Goal: Information Seeking & Learning: Learn about a topic

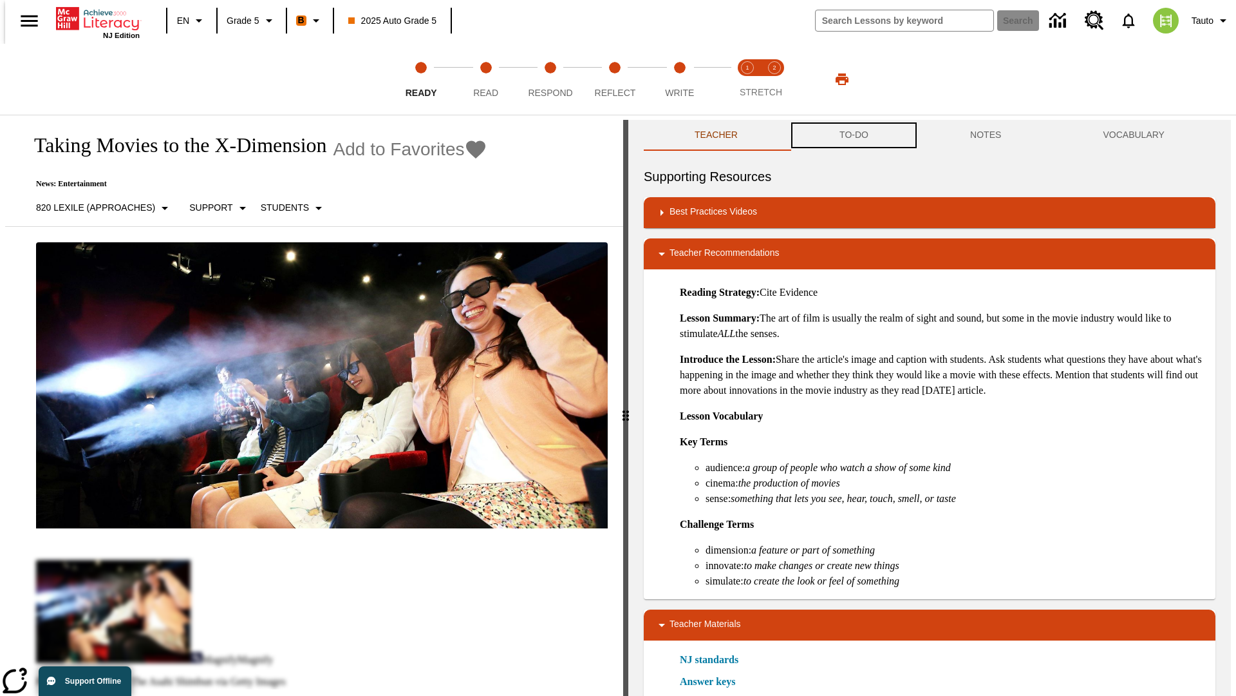
click at [853, 135] on button "TO-DO" at bounding box center [854, 135] width 131 height 31
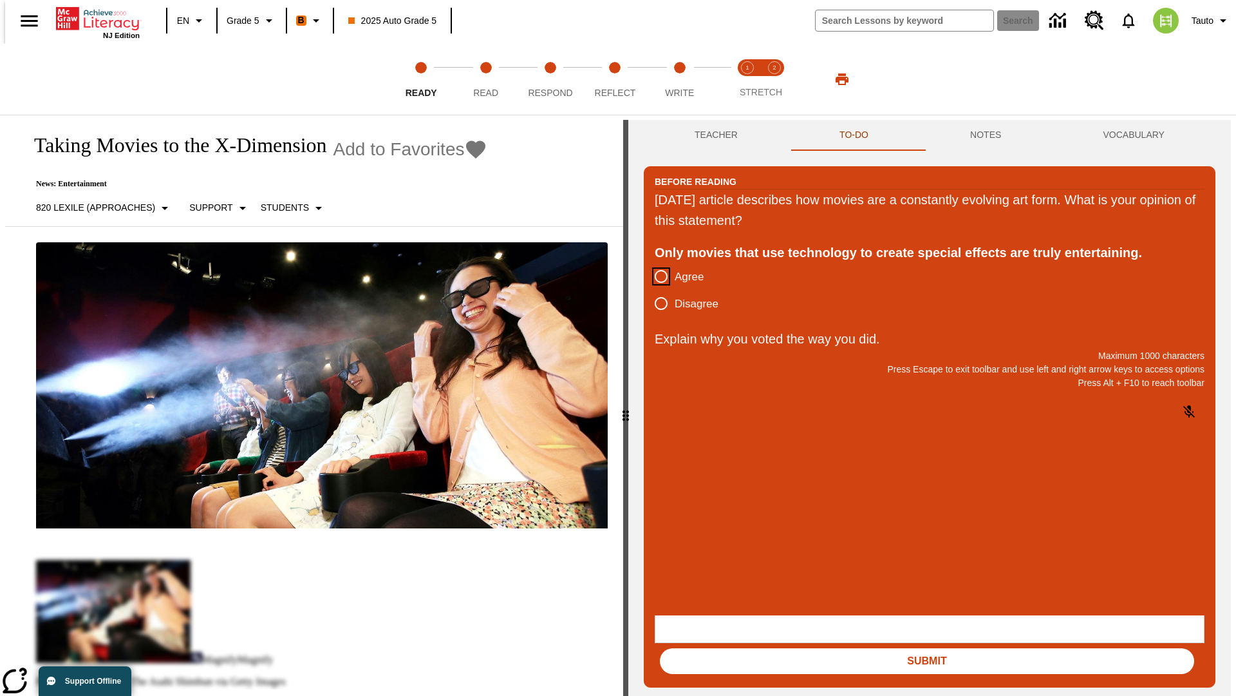
click at [656, 277] on input "Agree" at bounding box center [661, 276] width 27 height 27
radio input "true"
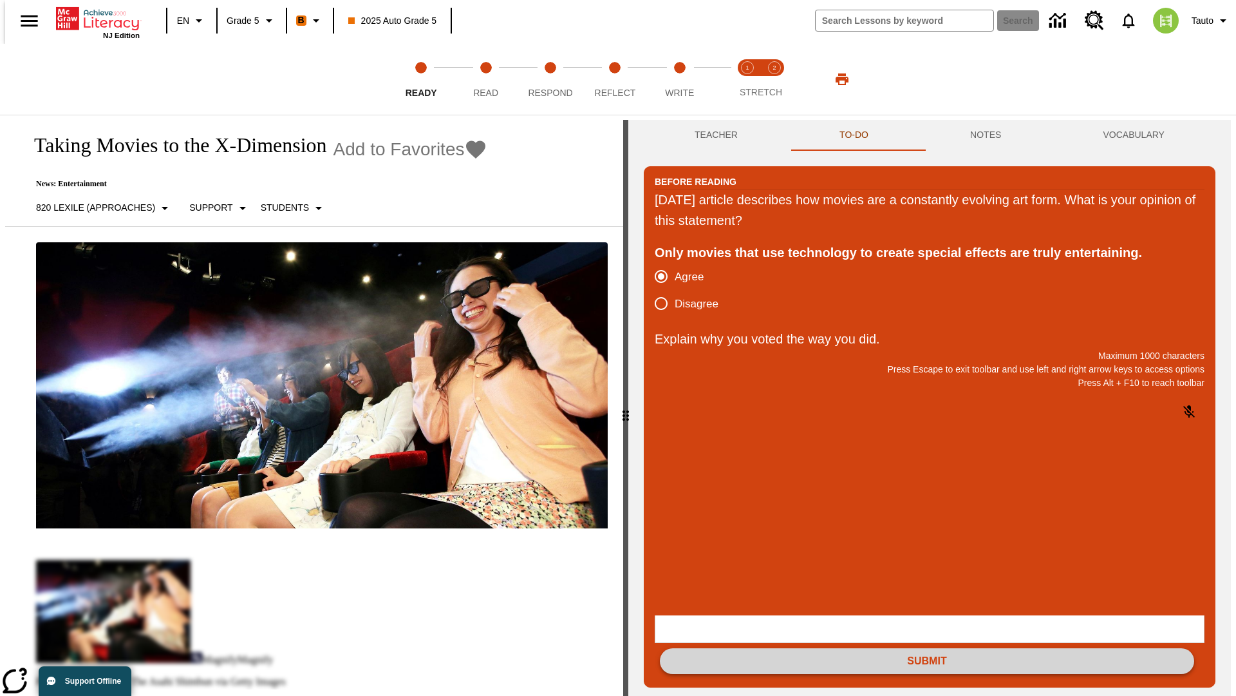
click at [927, 648] on button "Submit" at bounding box center [927, 661] width 535 height 26
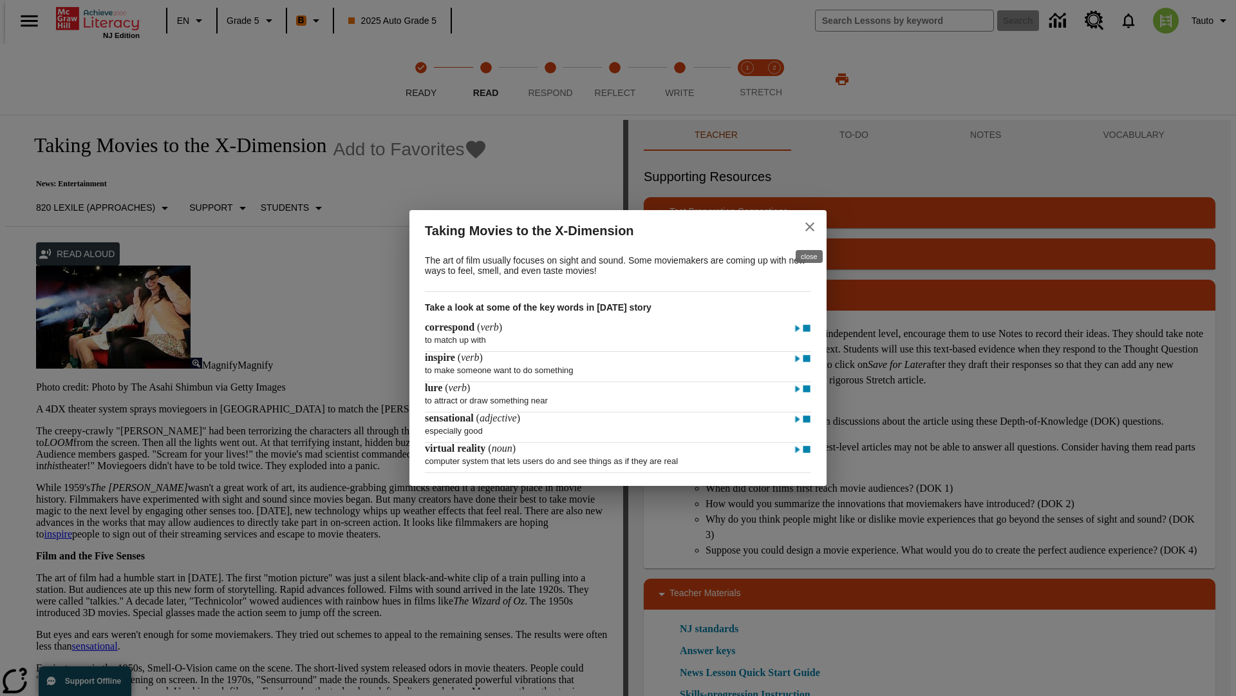
click at [810, 225] on icon "close" at bounding box center [810, 226] width 9 height 9
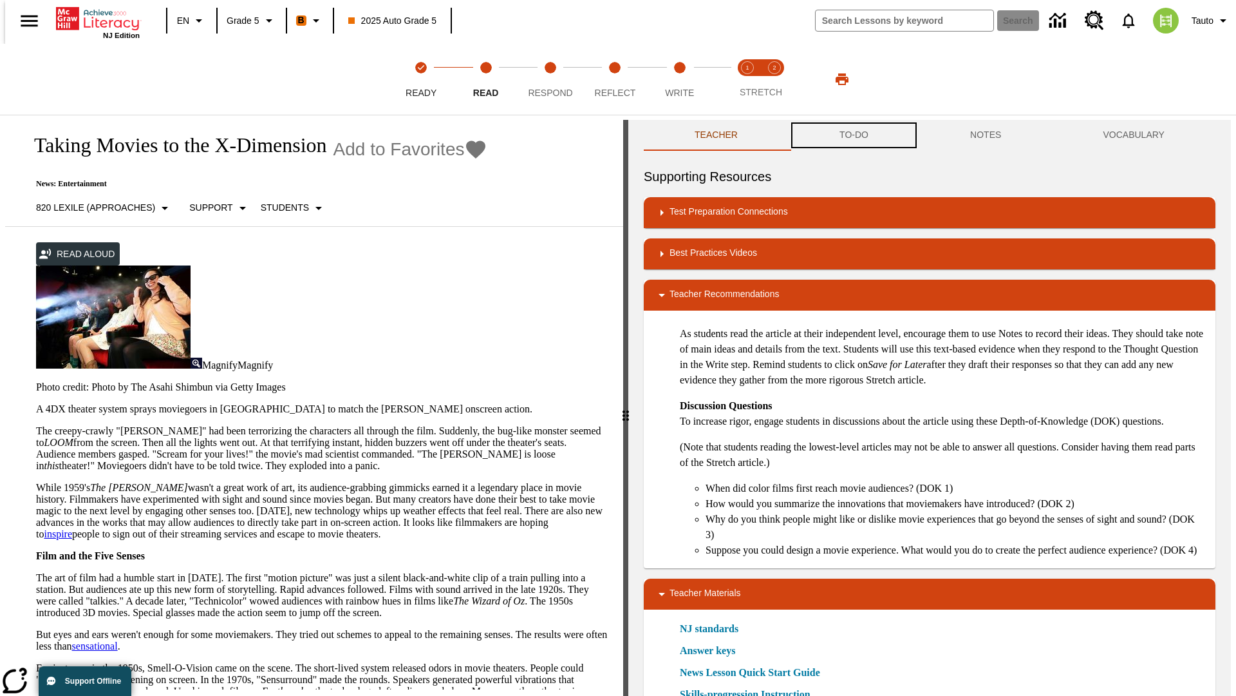
scroll to position [1, 0]
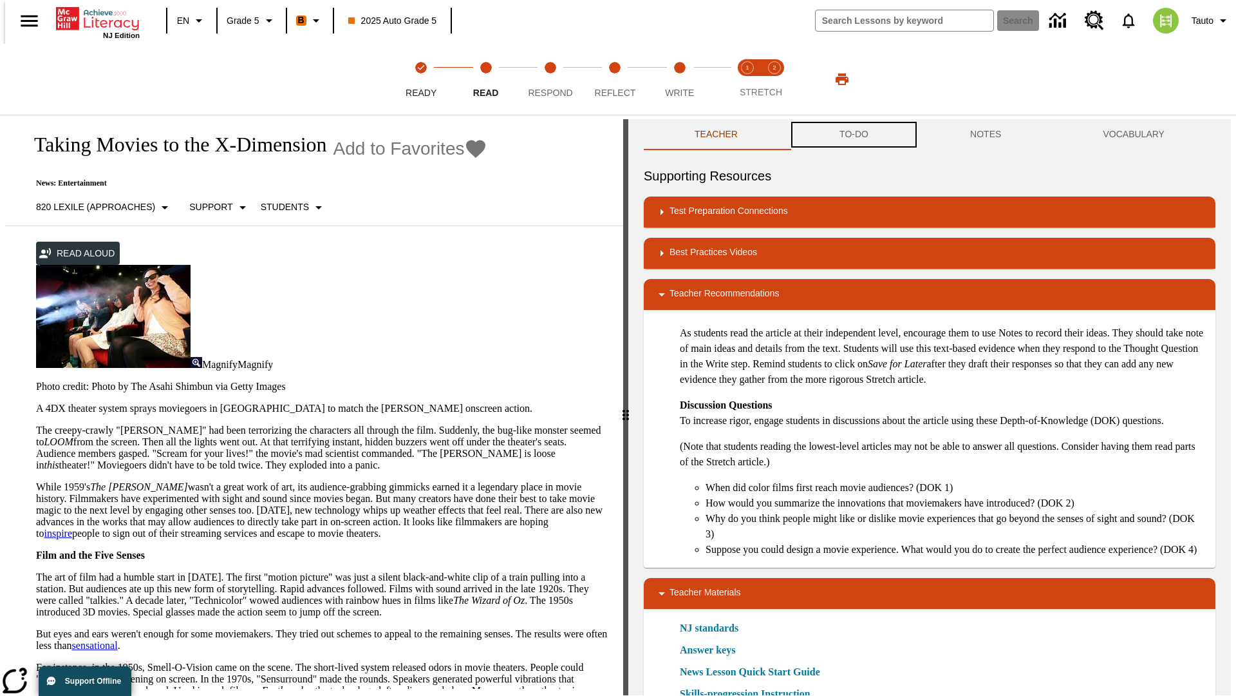
click at [853, 135] on button "TO-DO" at bounding box center [854, 134] width 131 height 31
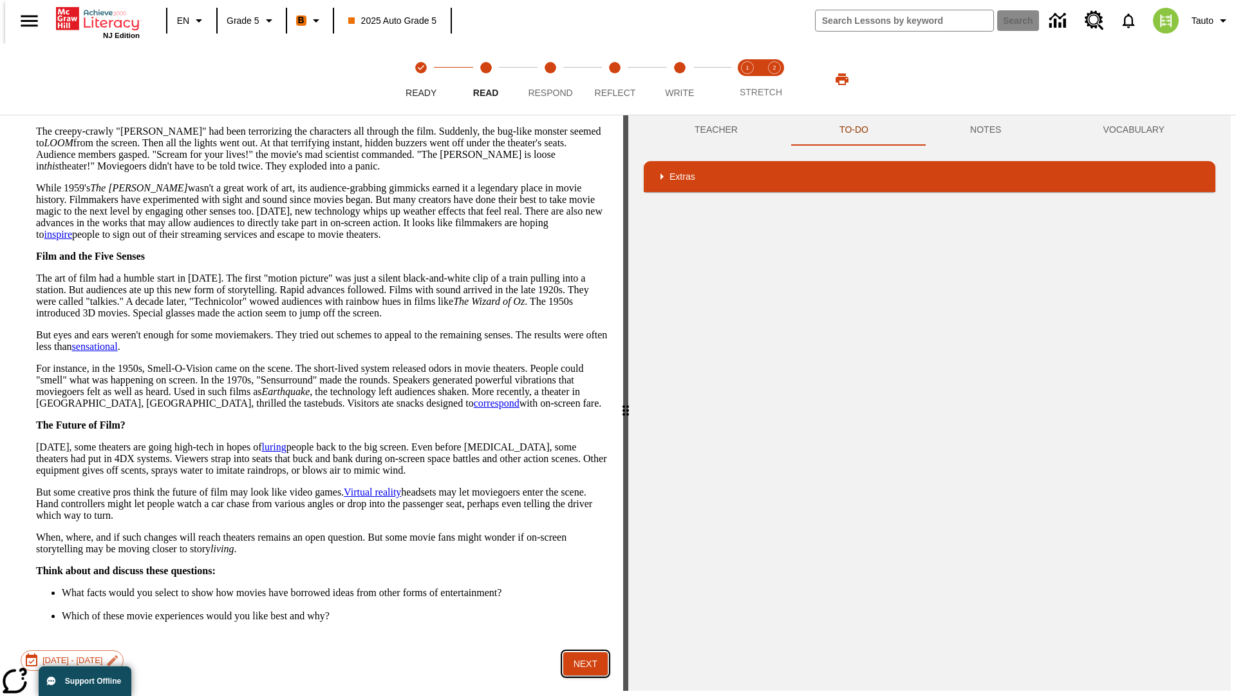
scroll to position [0, 0]
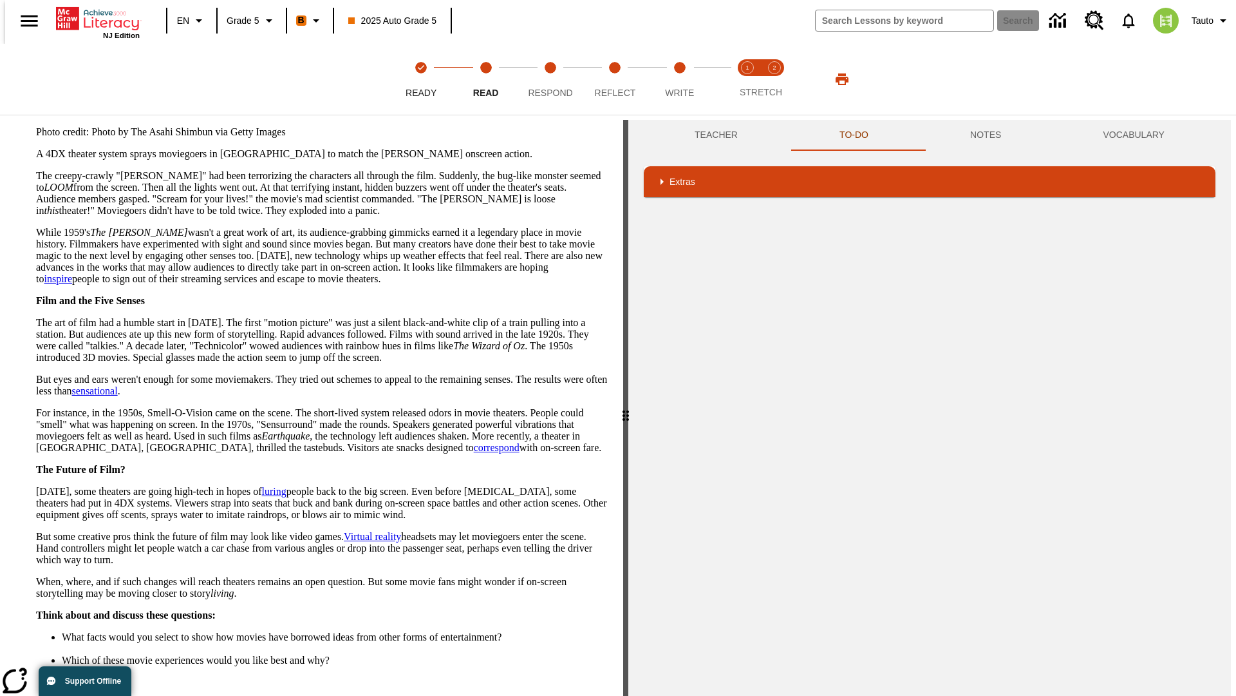
click at [581, 695] on button "Next" at bounding box center [585, 708] width 44 height 24
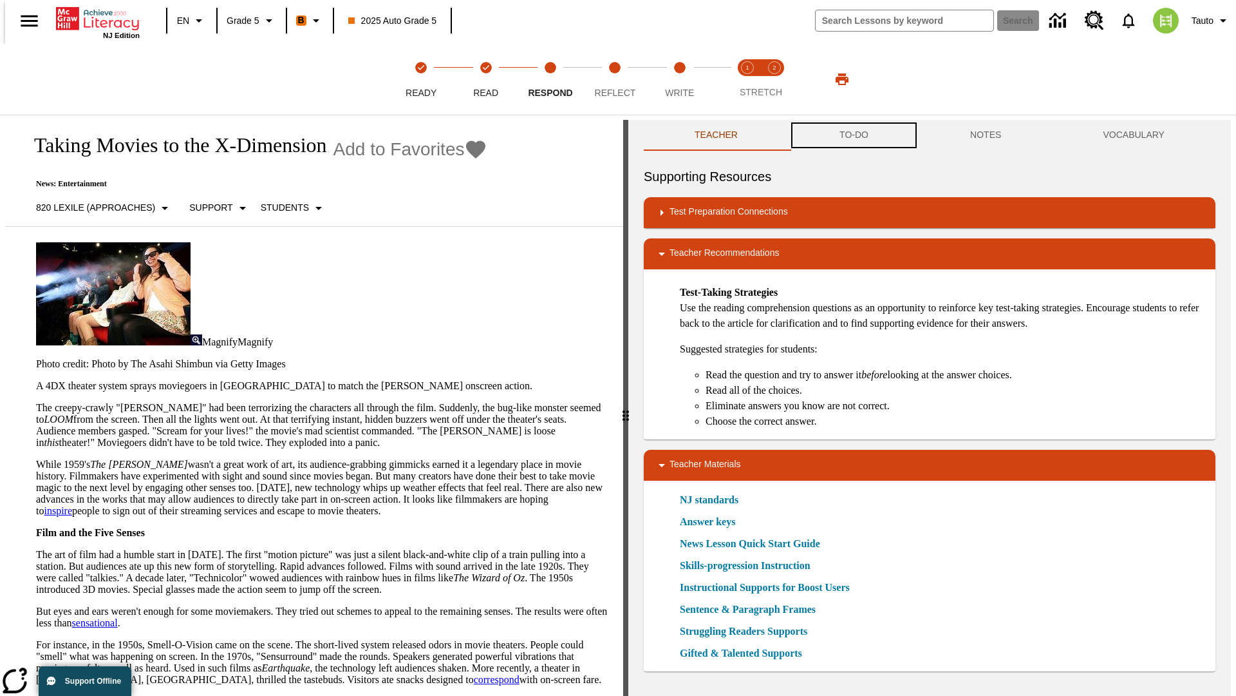
scroll to position [1, 0]
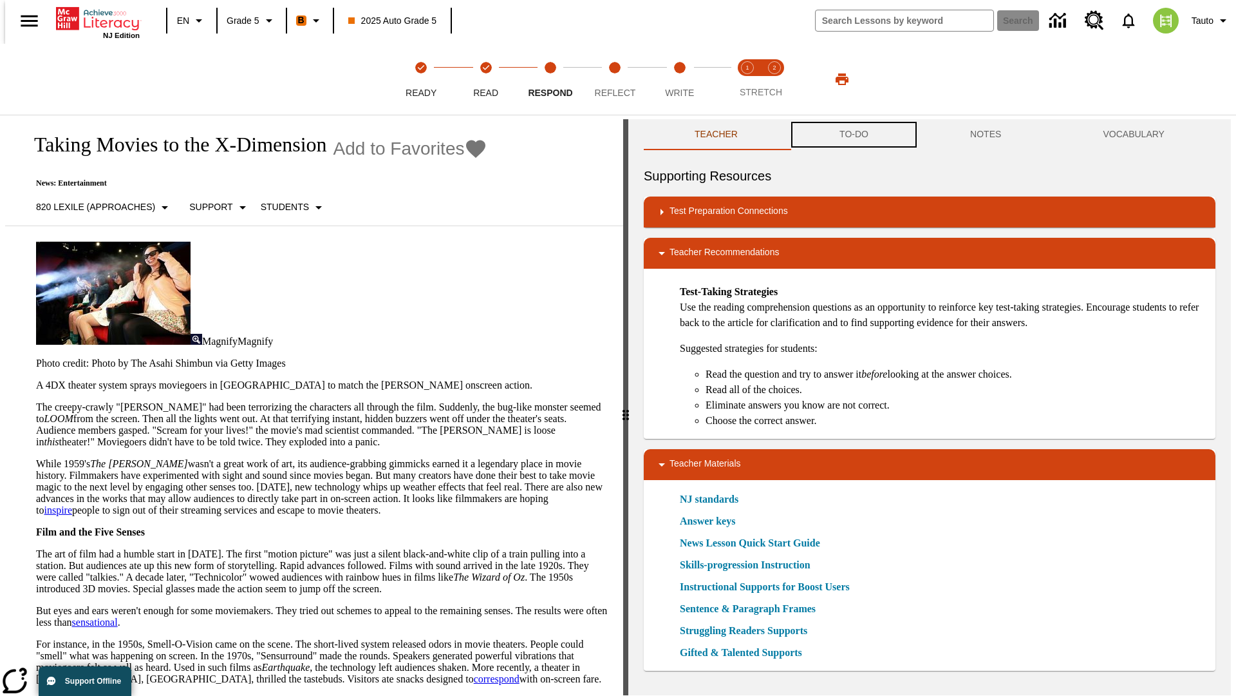
click at [853, 135] on button "TO-DO" at bounding box center [854, 134] width 131 height 31
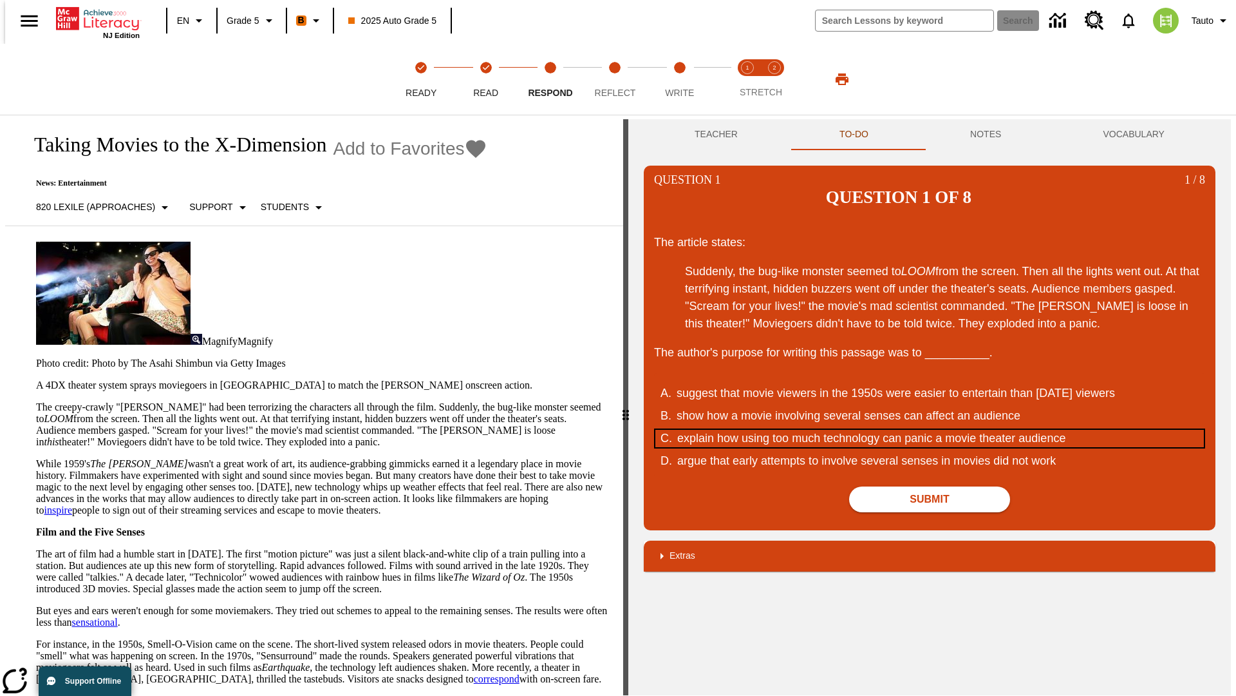
click at [930, 430] on div "explain how using too much technology can panic a movie theater audience" at bounding box center [921, 438] width 489 height 17
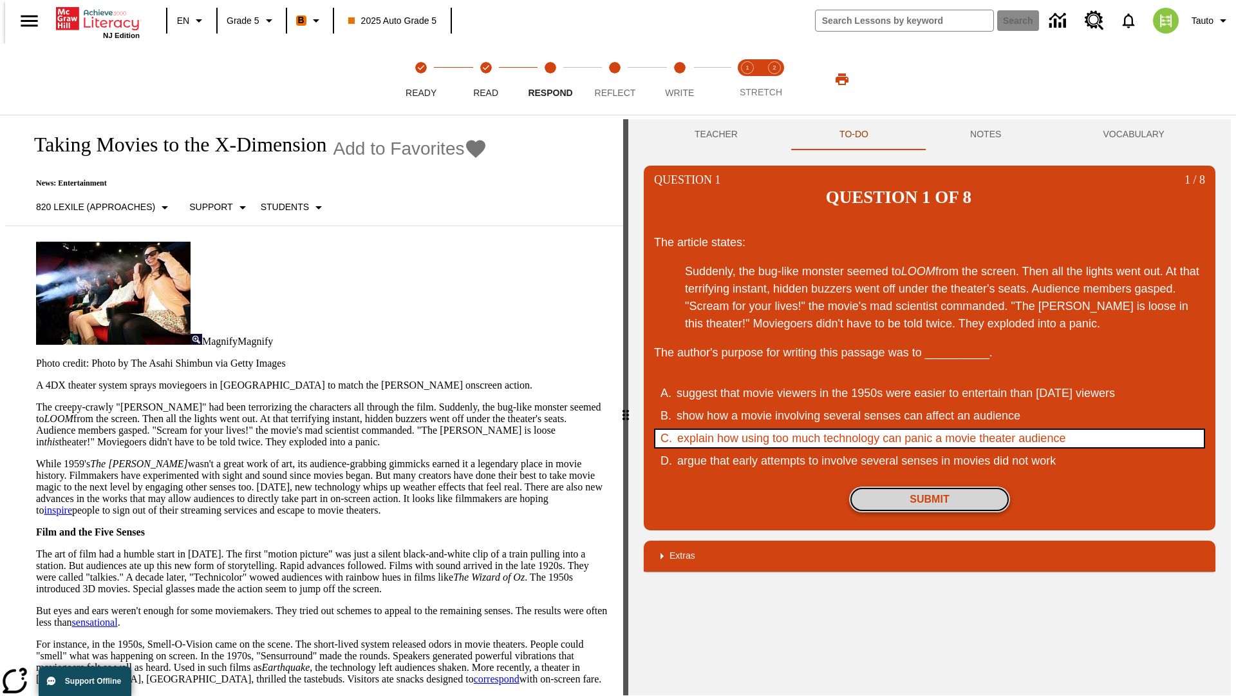
click at [930, 486] on button "Submit" at bounding box center [929, 499] width 161 height 26
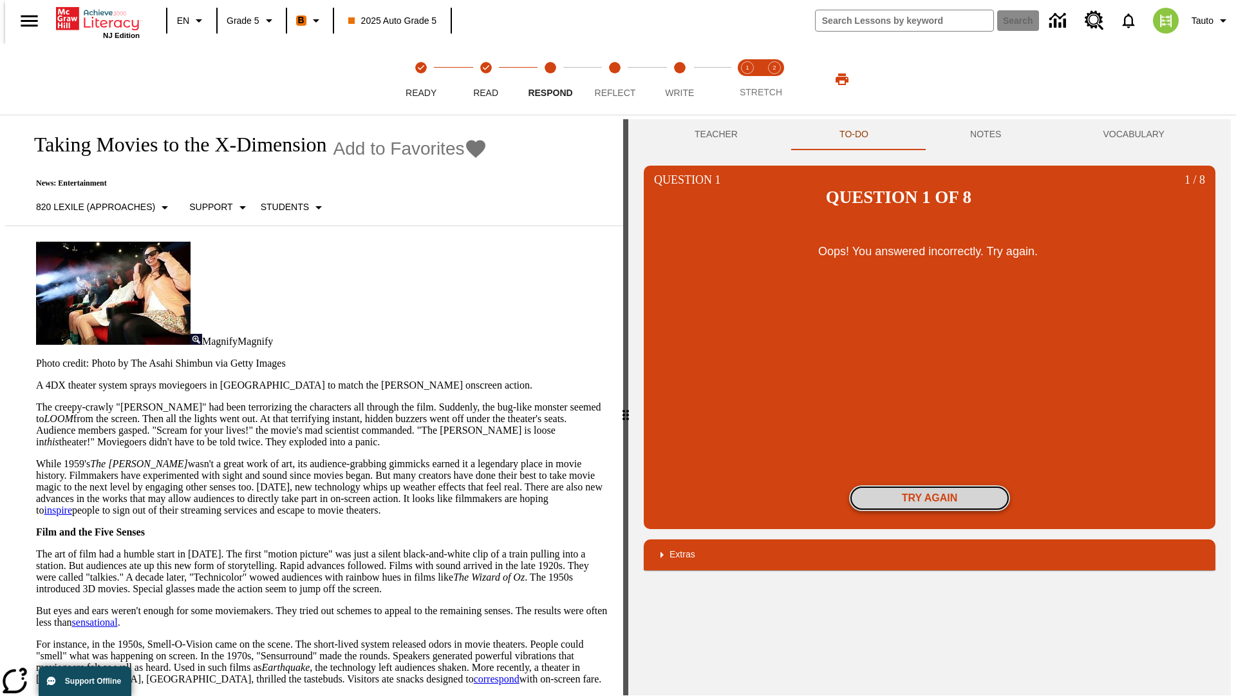
click at [930, 485] on button "Try again" at bounding box center [929, 498] width 161 height 26
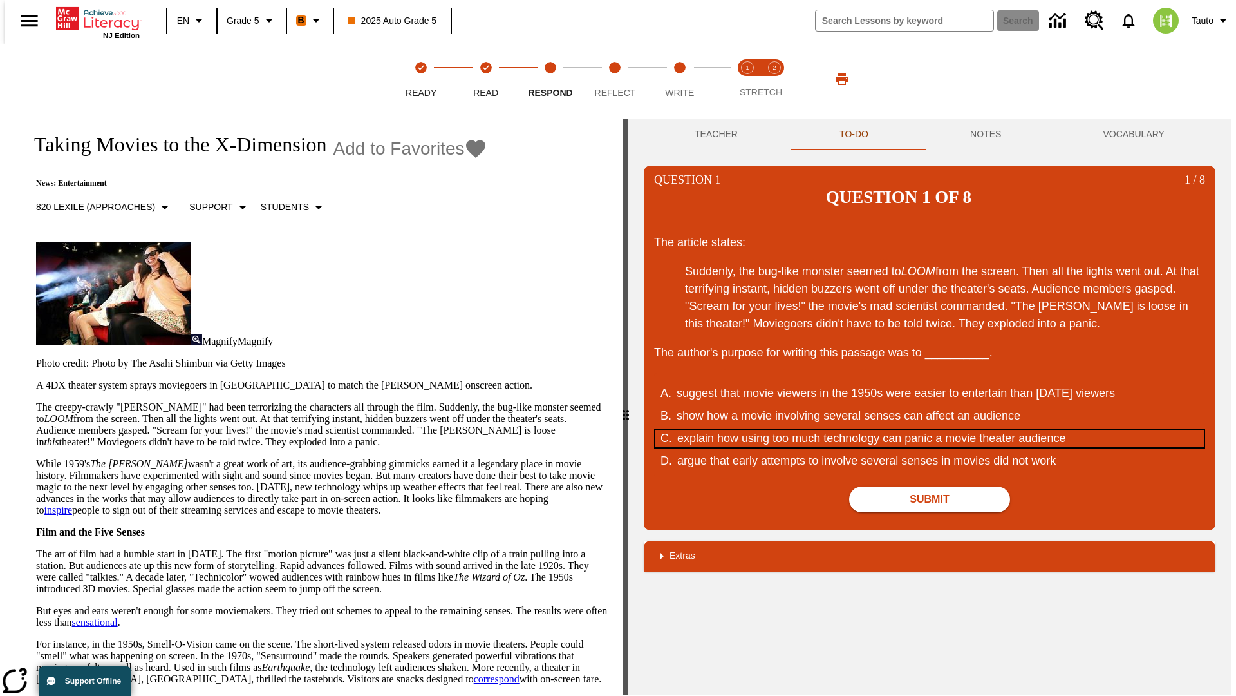
click at [930, 430] on div "explain how using too much technology can panic a movie theater audience" at bounding box center [921, 438] width 489 height 17
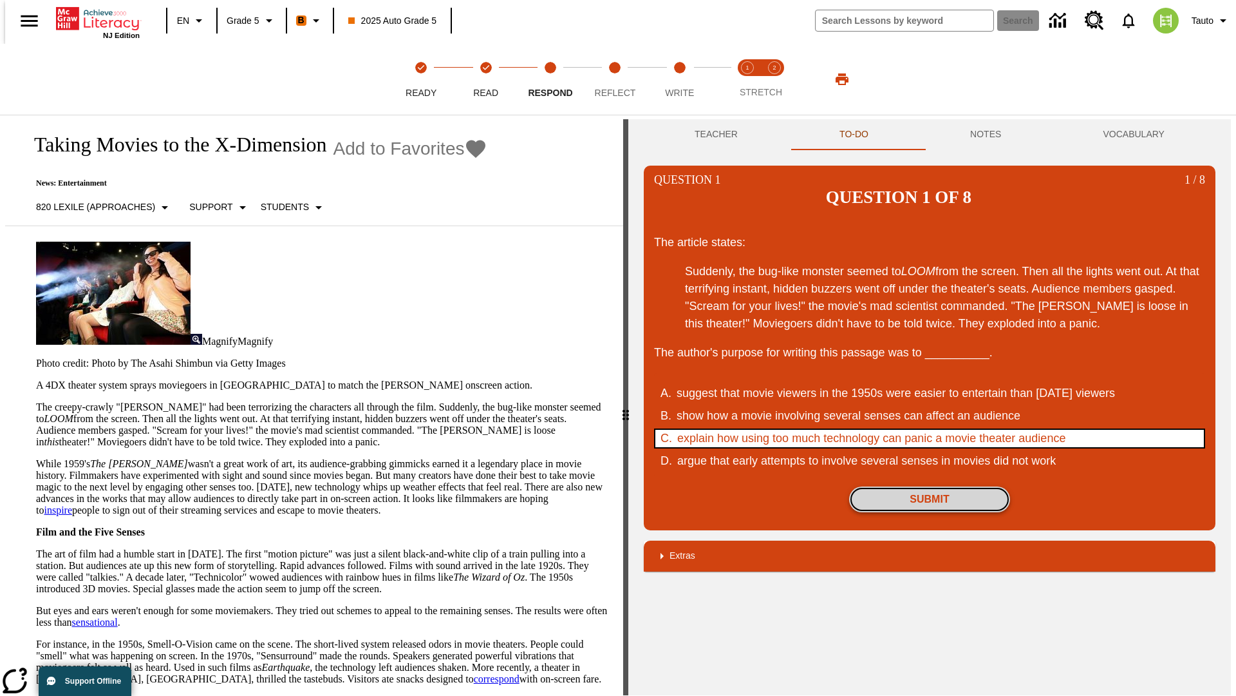
click at [930, 486] on button "Submit" at bounding box center [929, 499] width 161 height 26
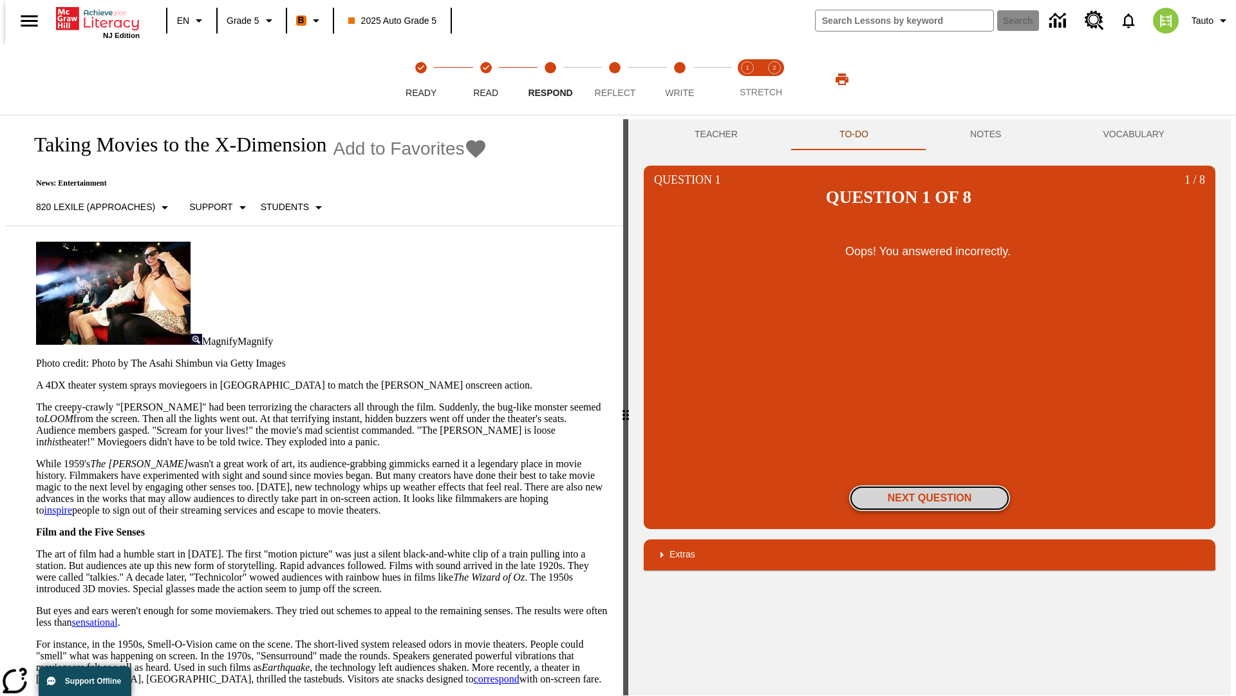
click at [930, 485] on button "Next Question" at bounding box center [929, 498] width 161 height 26
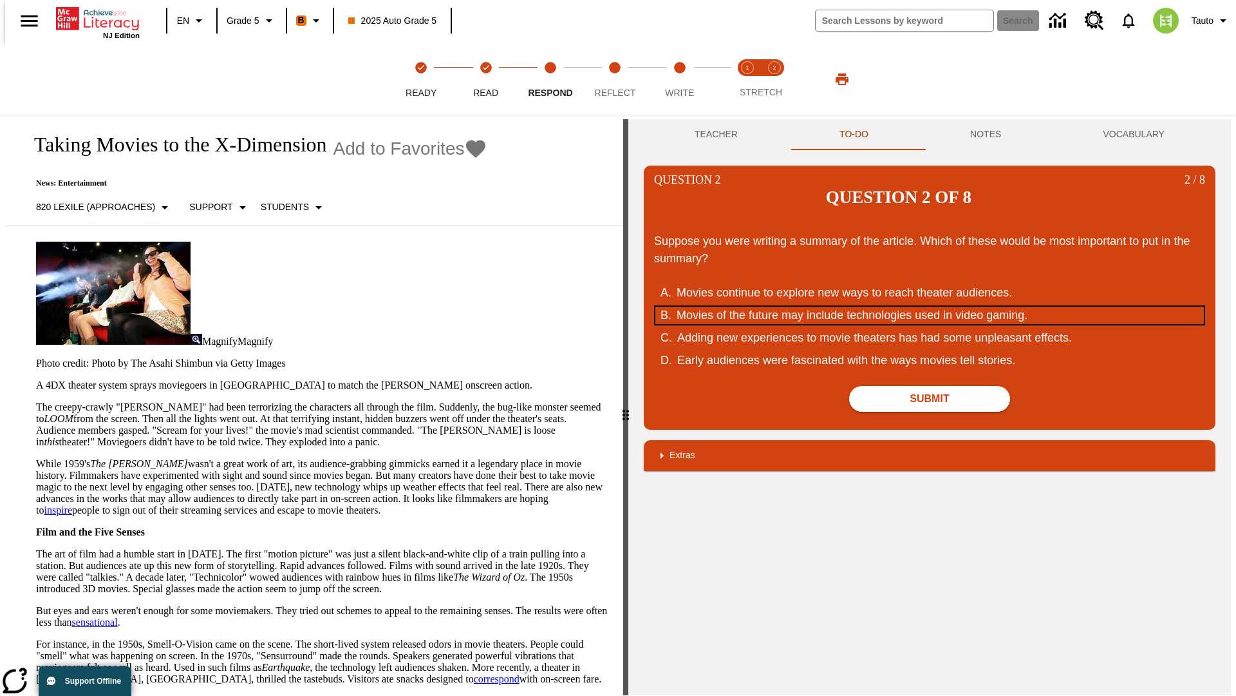
click at [930, 307] on div "Movies of the future may include technologies used in video gaming." at bounding box center [921, 315] width 489 height 17
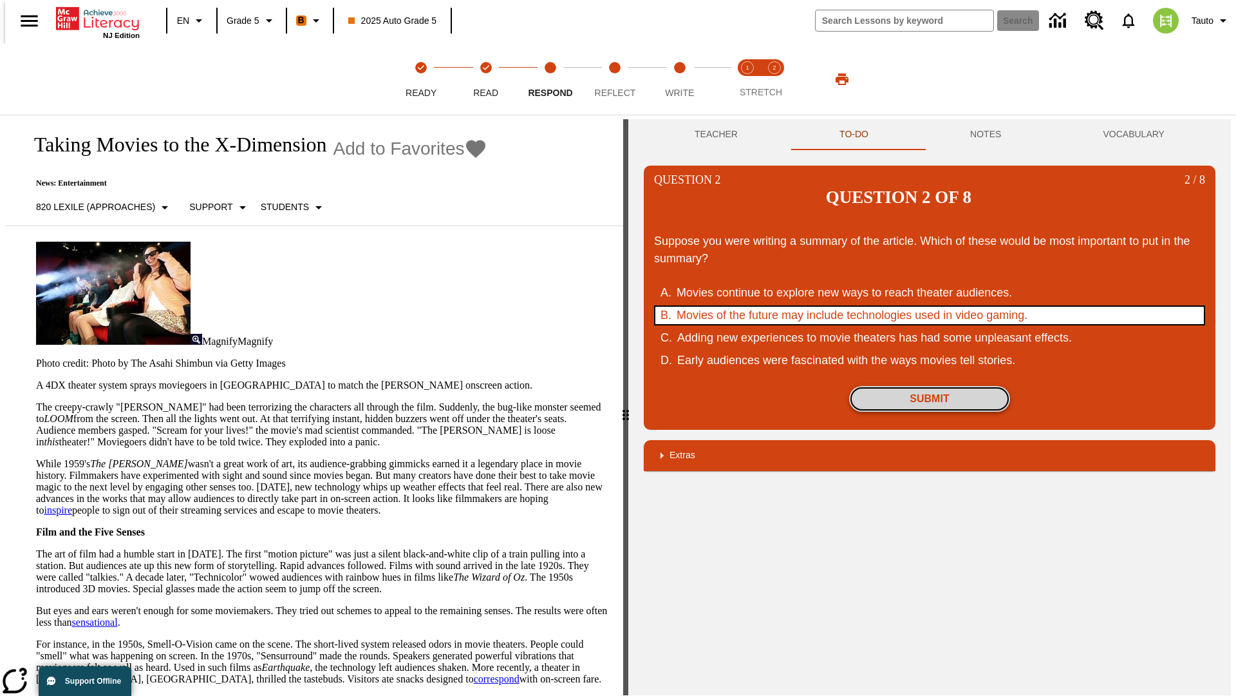
click at [930, 386] on button "Submit" at bounding box center [929, 399] width 161 height 26
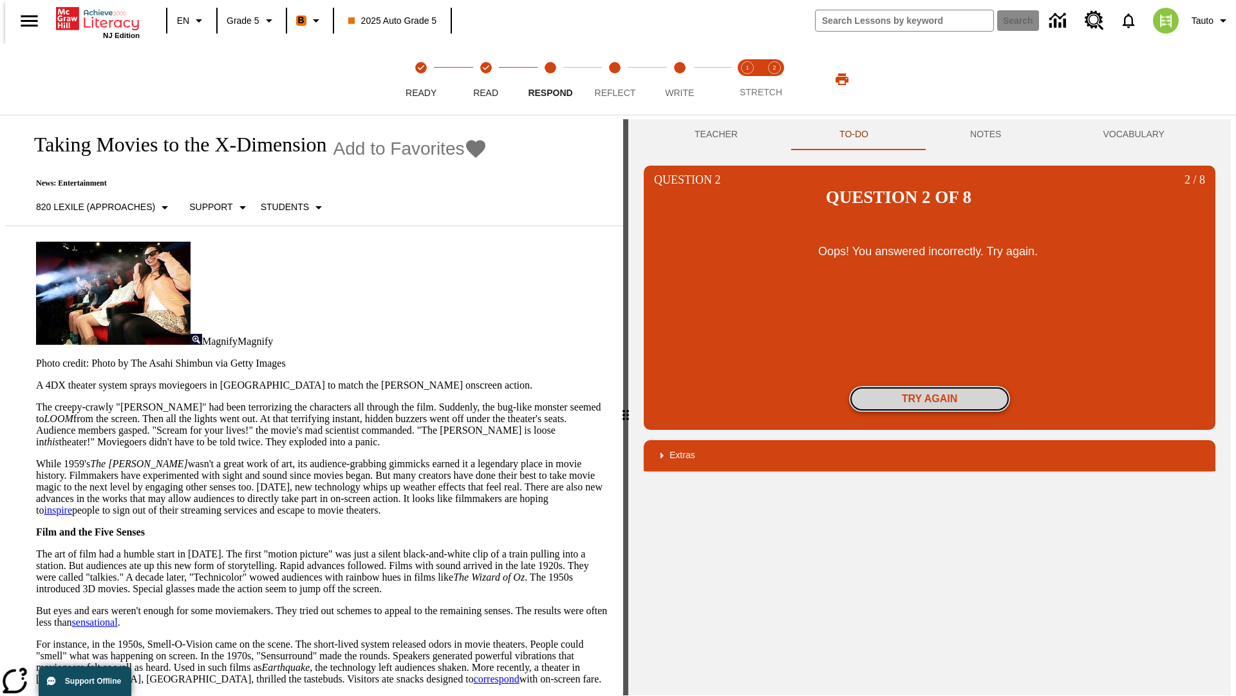
click at [930, 386] on button "Try again" at bounding box center [929, 399] width 161 height 26
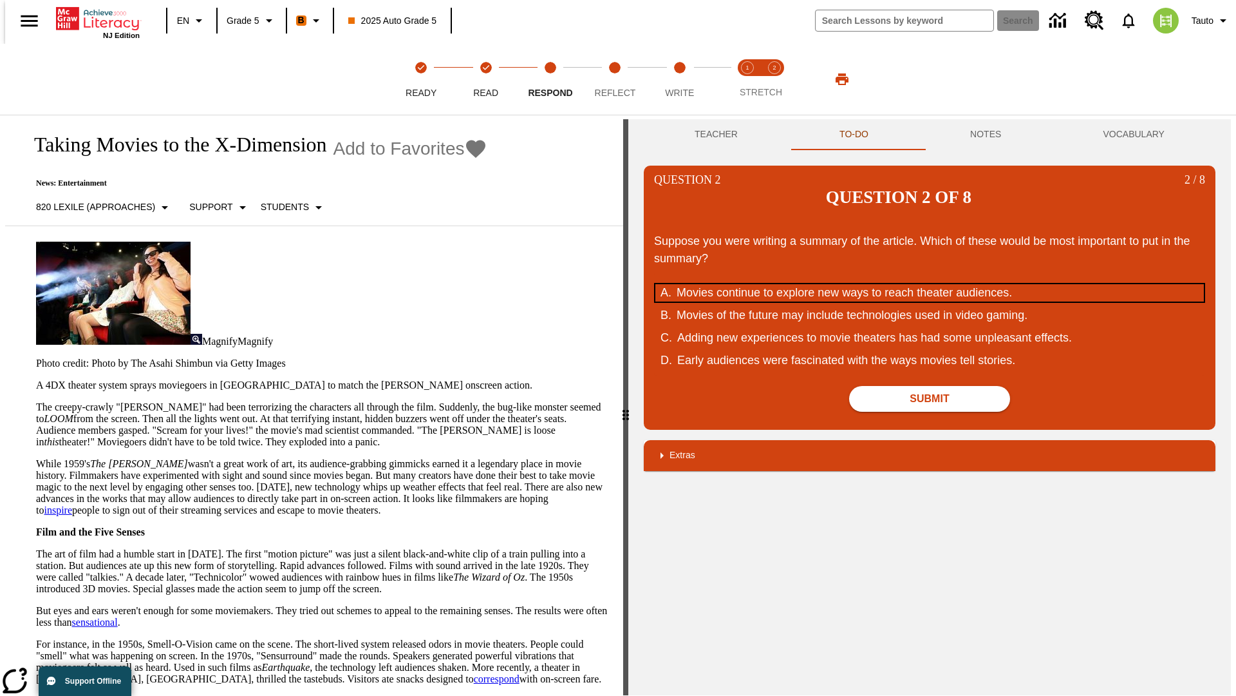
click at [930, 284] on div "Movies continue to explore new ways to reach theater audiences." at bounding box center [921, 292] width 489 height 17
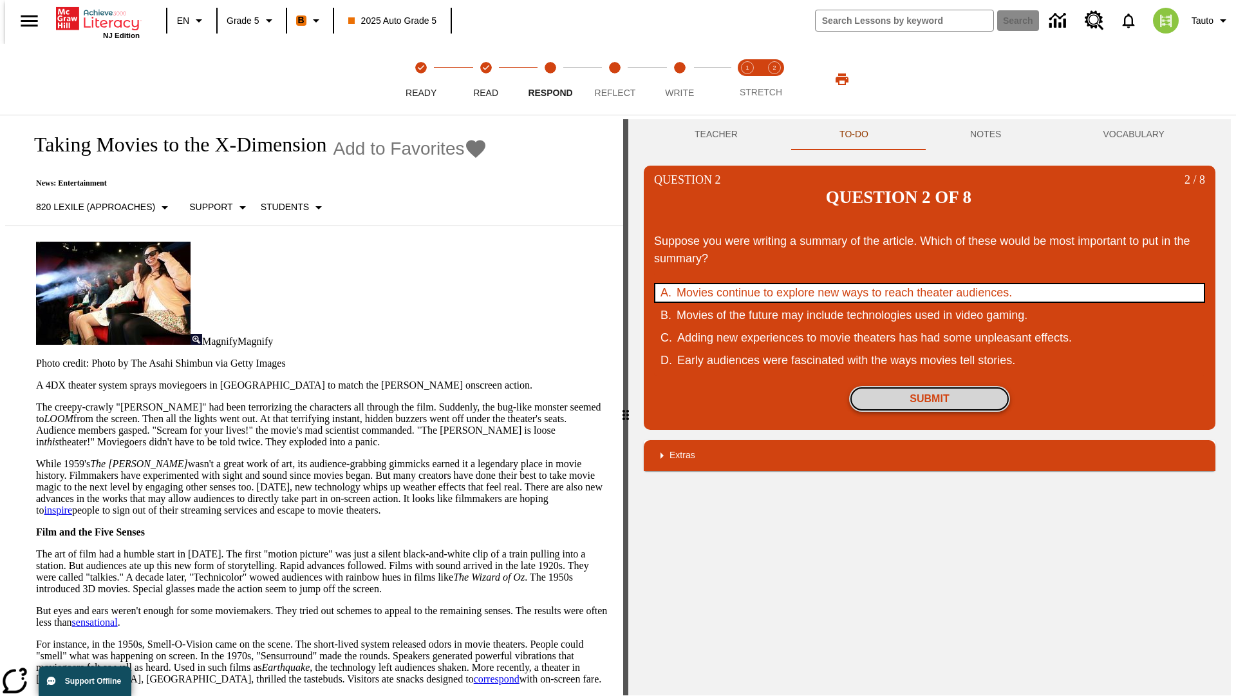
click at [930, 386] on button "Submit" at bounding box center [929, 399] width 161 height 26
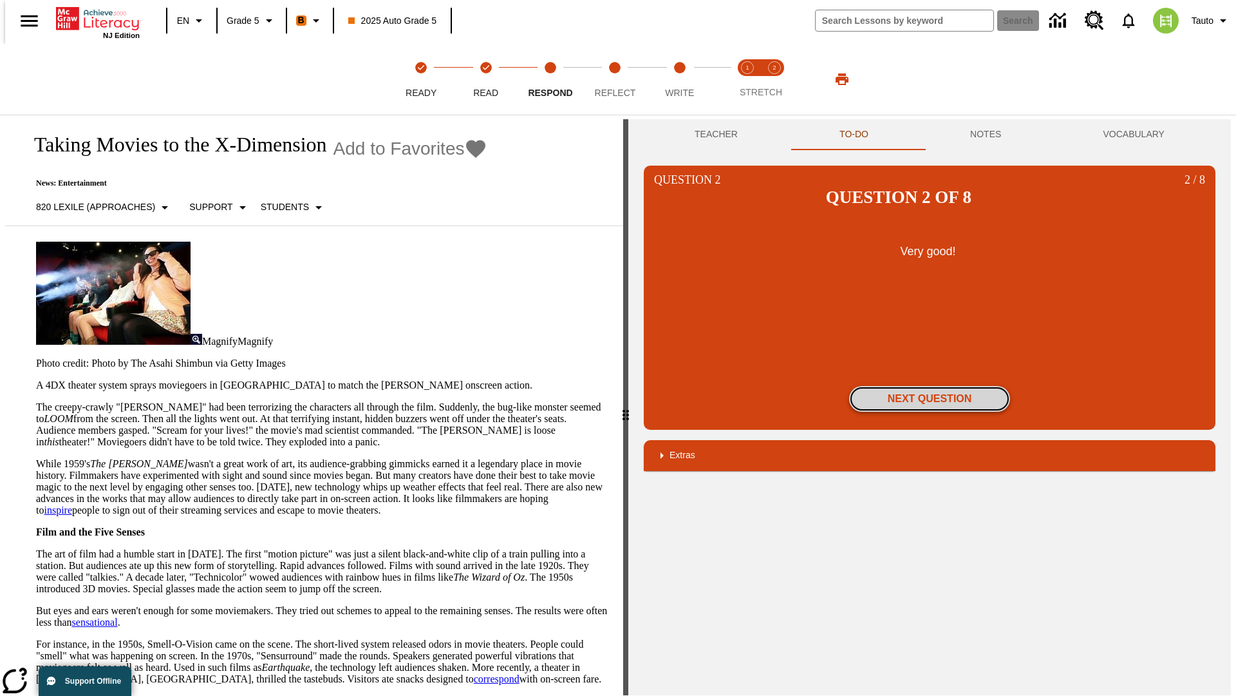
click at [930, 386] on button "Next Question" at bounding box center [929, 399] width 161 height 26
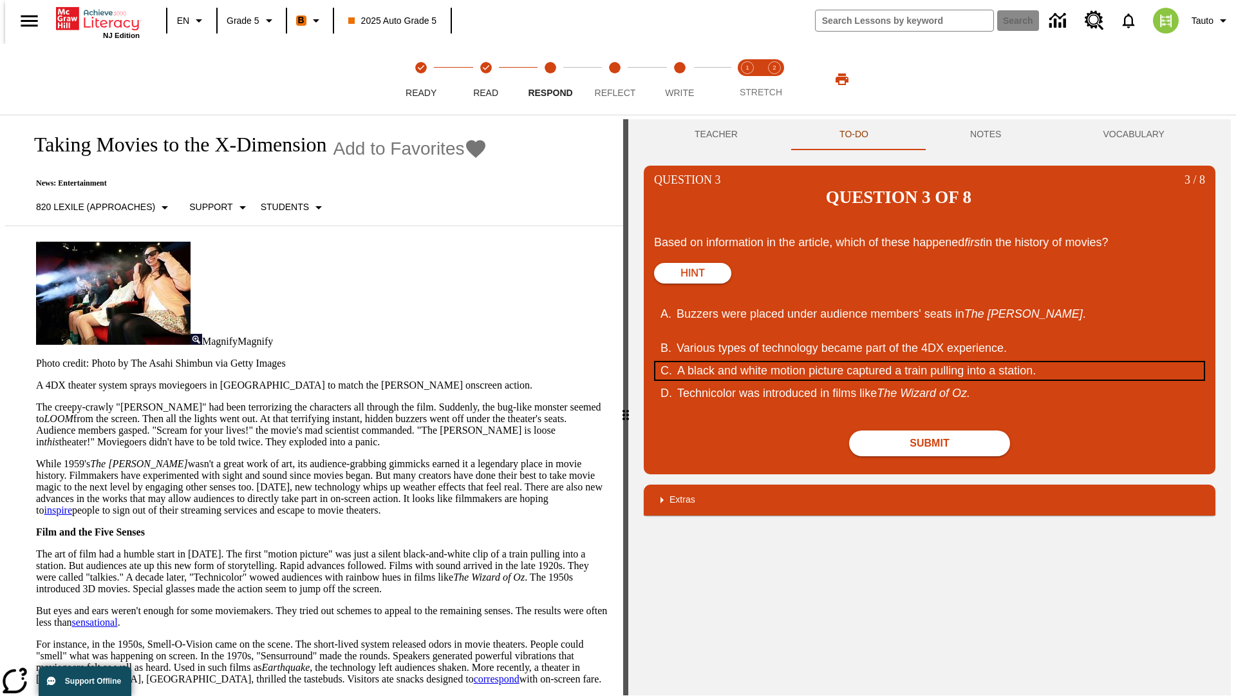
click at [930, 362] on div "A black and white motion picture captured a train pulling into a station." at bounding box center [921, 370] width 489 height 17
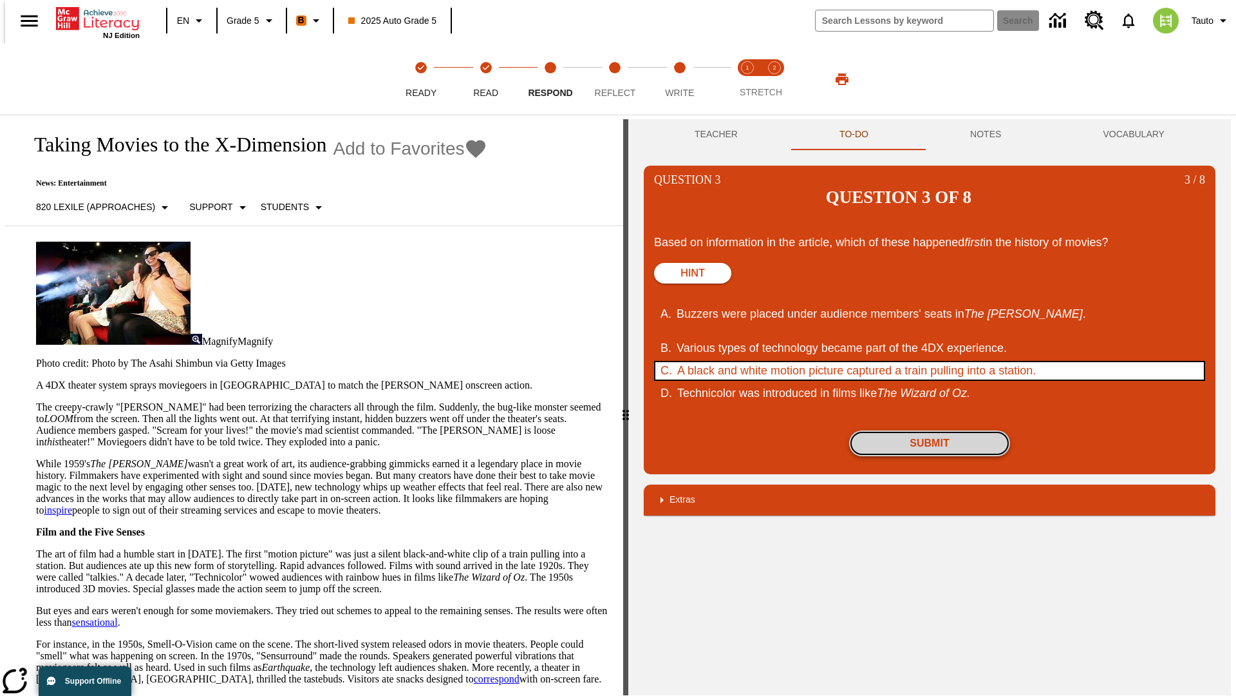
click at [930, 430] on button "Submit" at bounding box center [929, 443] width 161 height 26
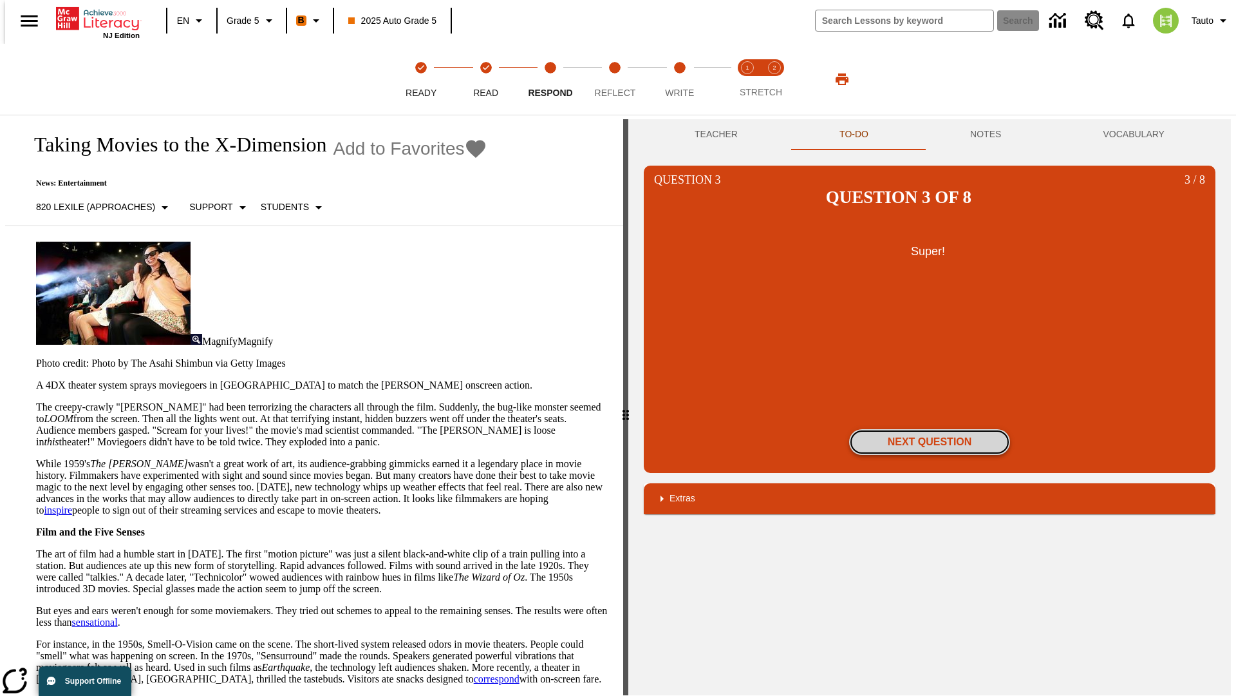
click at [930, 429] on button "Next Question" at bounding box center [929, 442] width 161 height 26
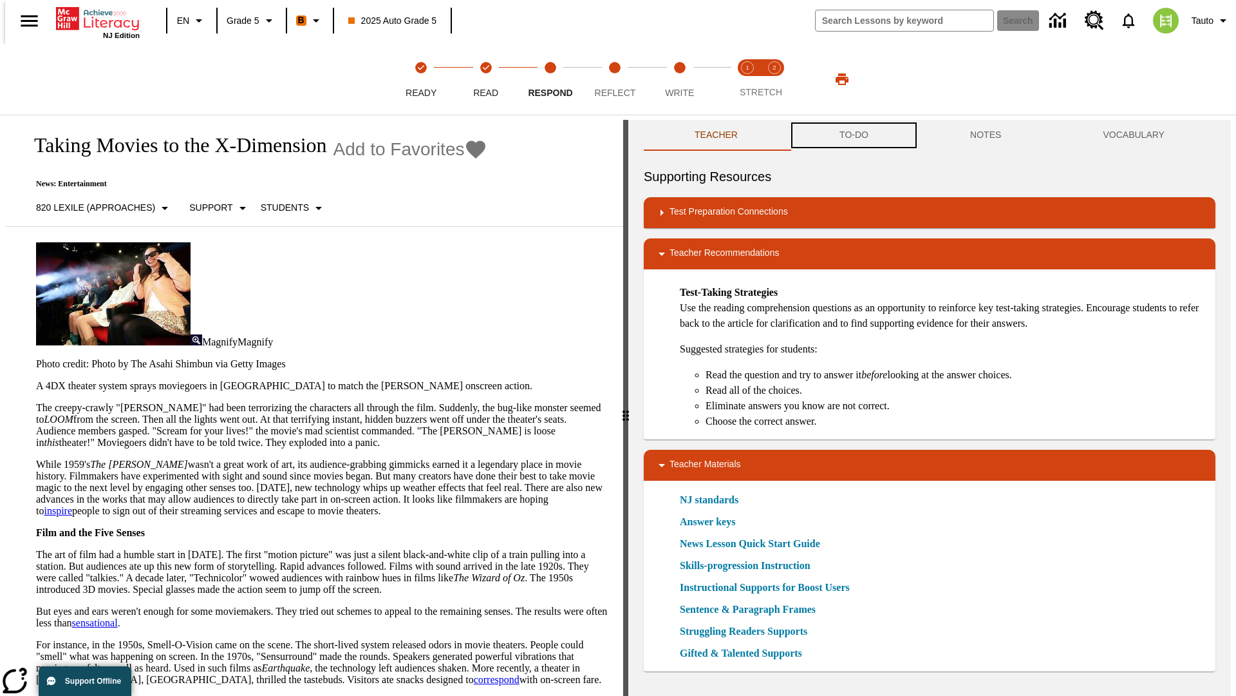
click at [853, 135] on button "TO-DO" at bounding box center [854, 135] width 131 height 31
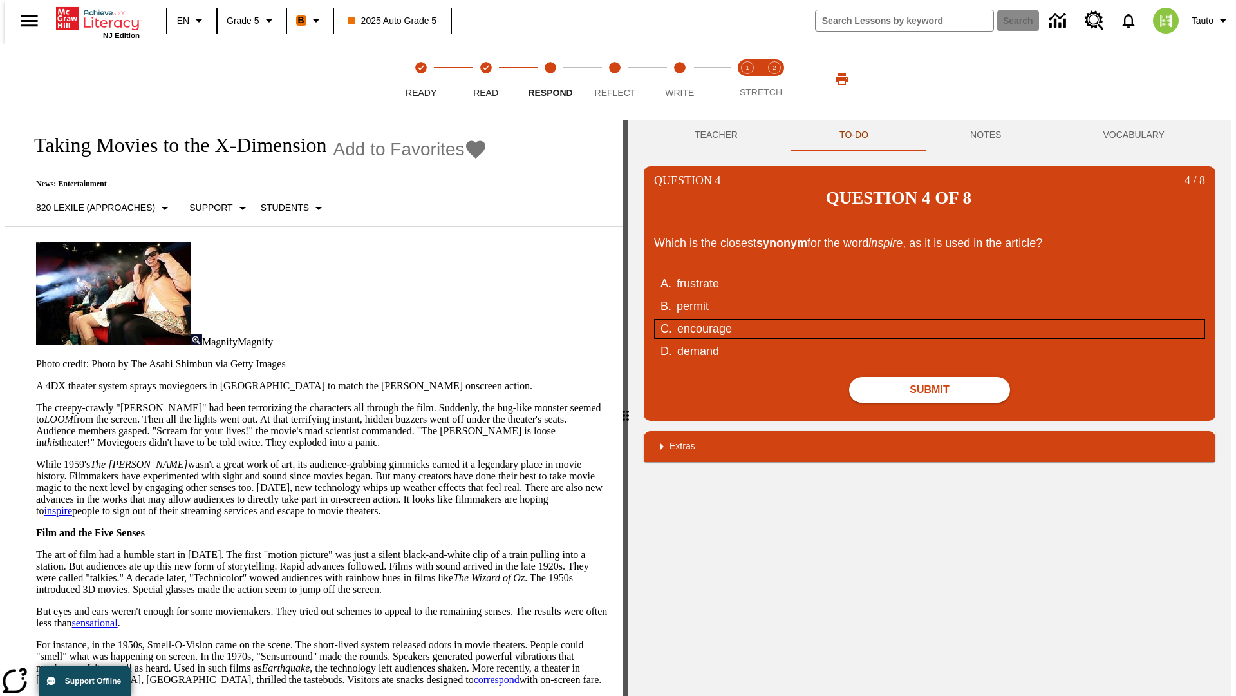
click at [930, 320] on div "encourage" at bounding box center [921, 328] width 489 height 17
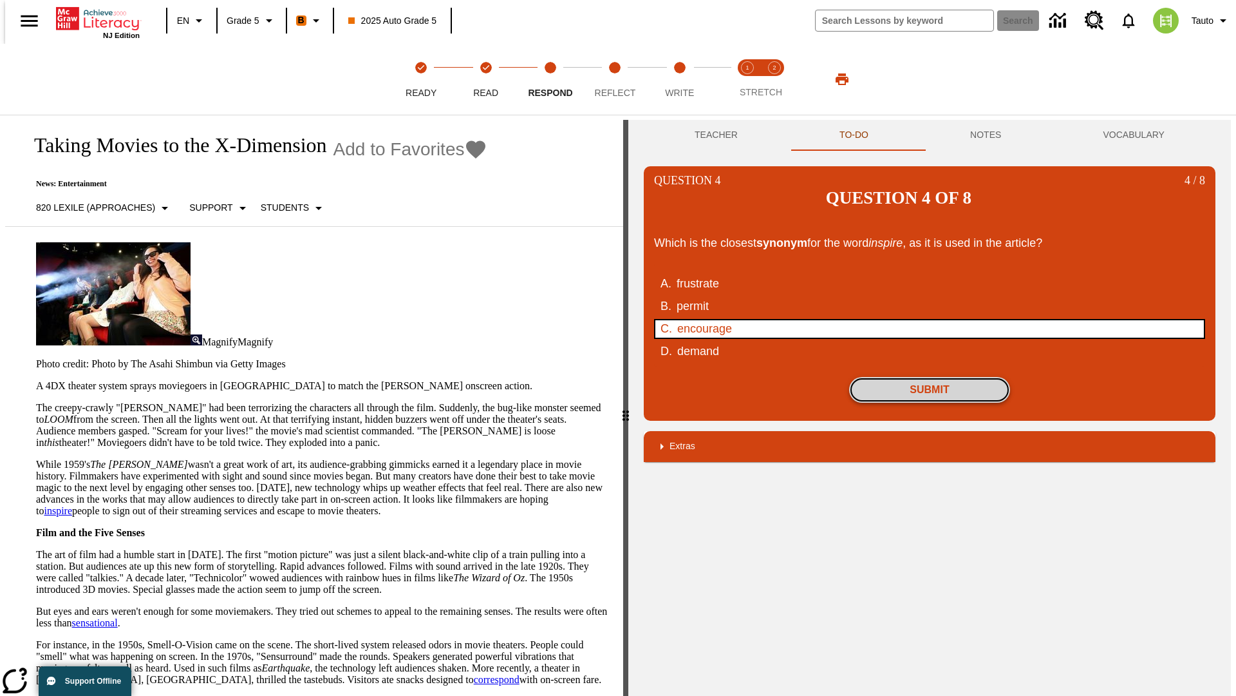
click at [930, 377] on button "Submit" at bounding box center [929, 390] width 161 height 26
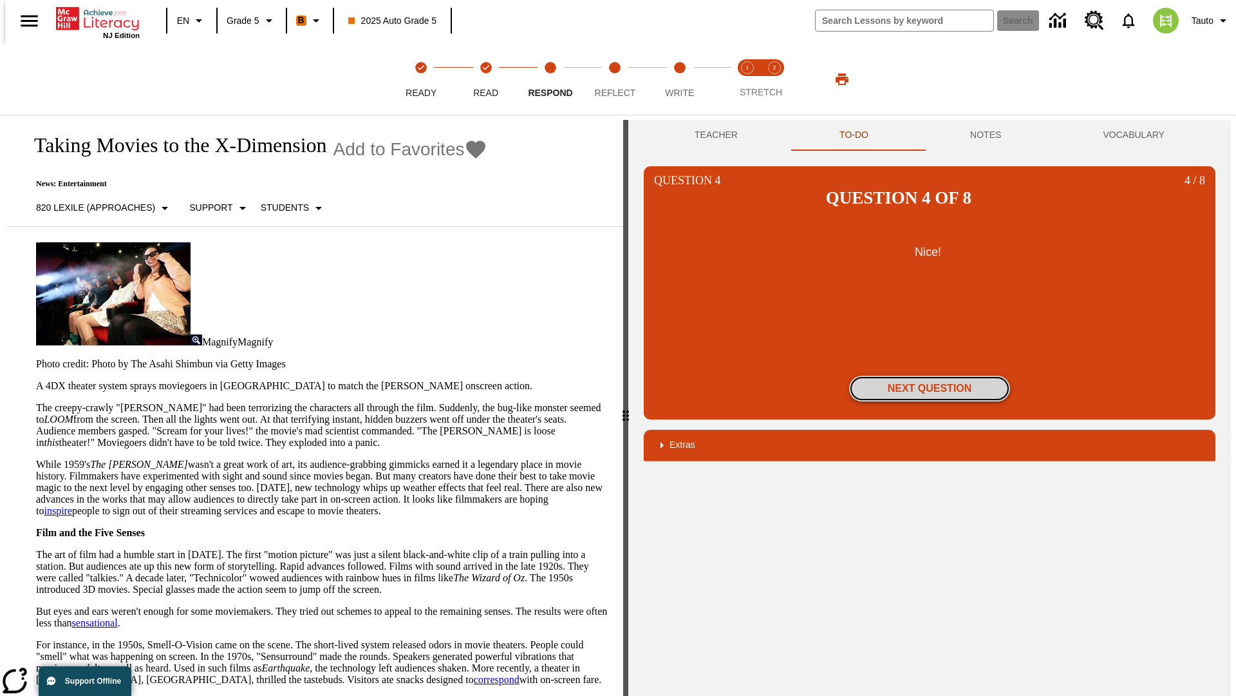
click at [930, 375] on button "Next Question" at bounding box center [929, 388] width 161 height 26
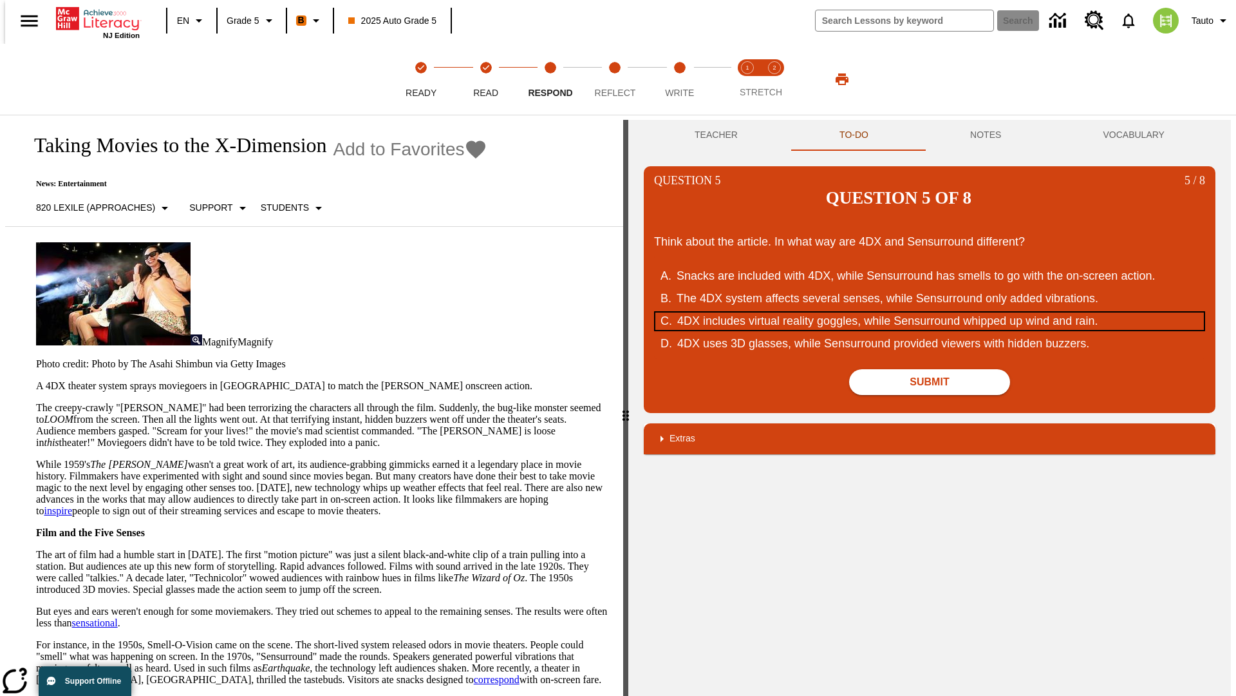
click at [930, 312] on div "4DX includes virtual reality goggles, while Sensurround whipped up wind and rai…" at bounding box center [921, 320] width 489 height 17
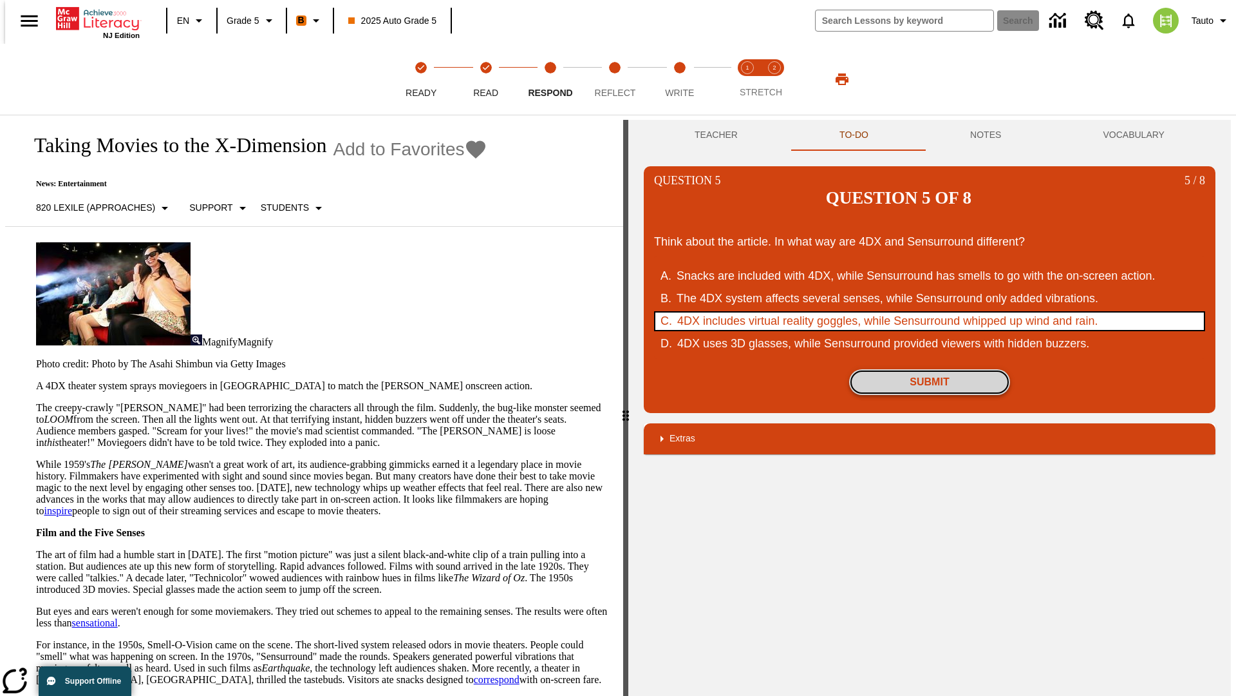
click at [930, 369] on button "Submit" at bounding box center [929, 382] width 161 height 26
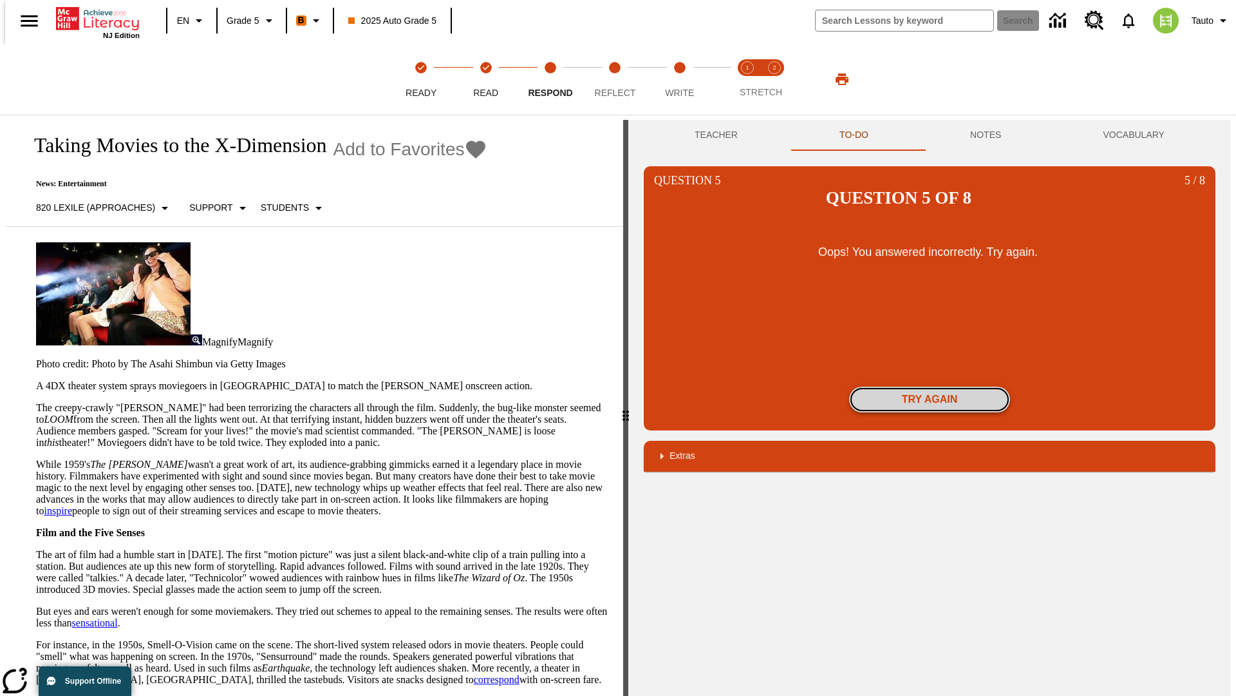
click at [930, 386] on button "Try again" at bounding box center [929, 399] width 161 height 26
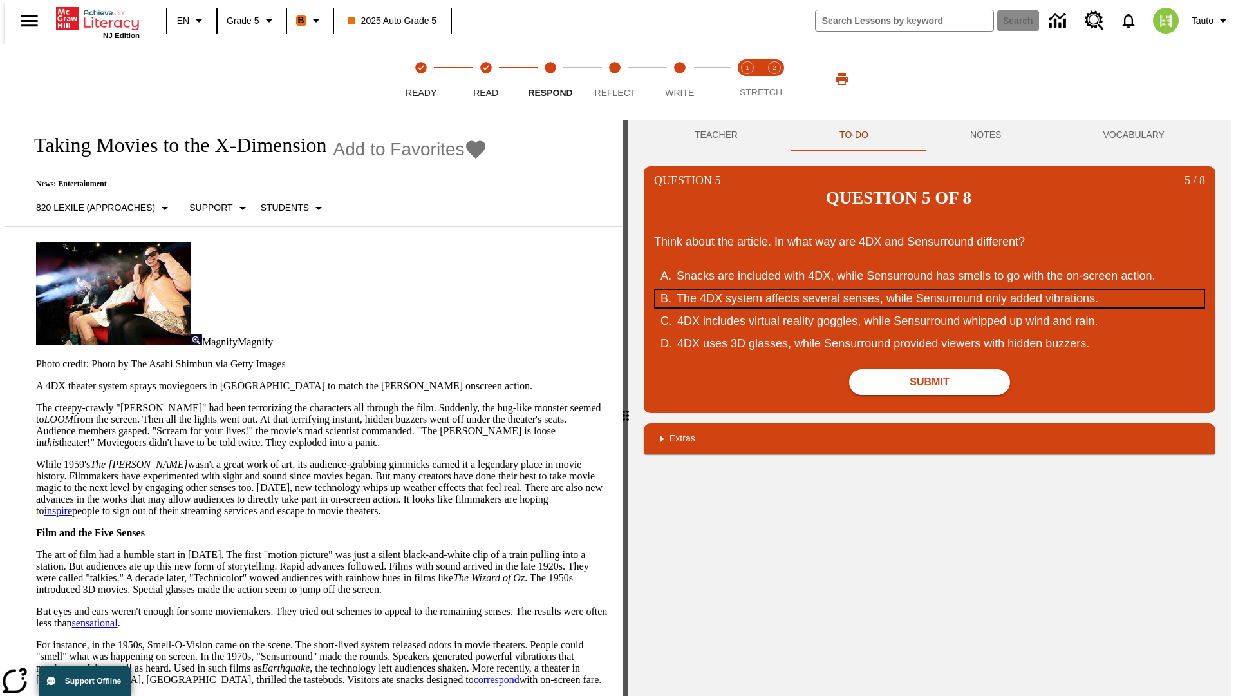
click at [930, 290] on div "The 4DX system affects several senses, while Sensurround only added vibrations." at bounding box center [921, 298] width 489 height 17
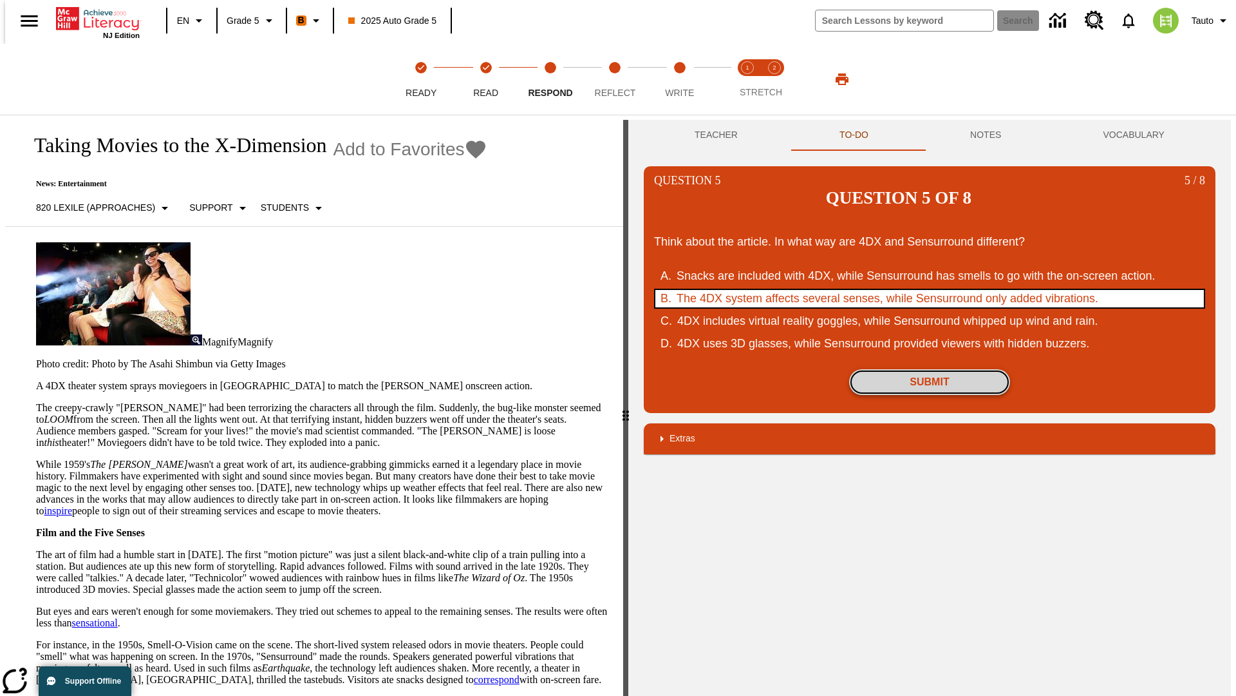
click at [930, 369] on button "Submit" at bounding box center [929, 382] width 161 height 26
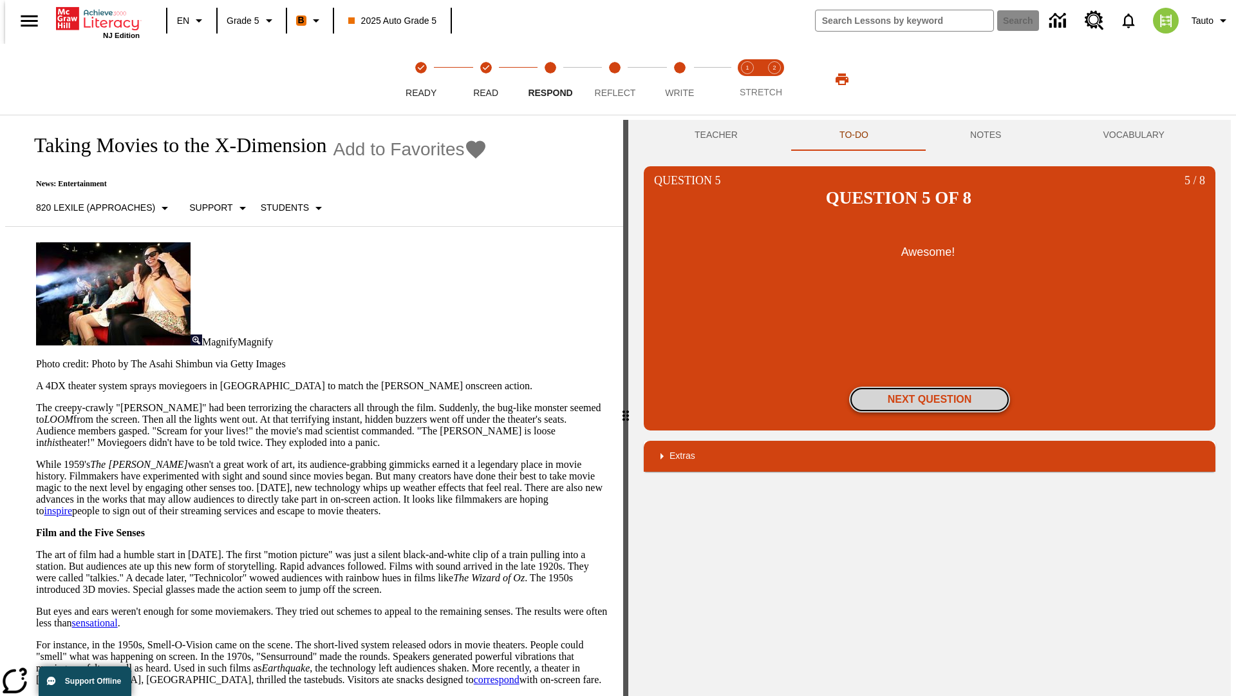
click at [930, 386] on button "Next Question" at bounding box center [929, 399] width 161 height 26
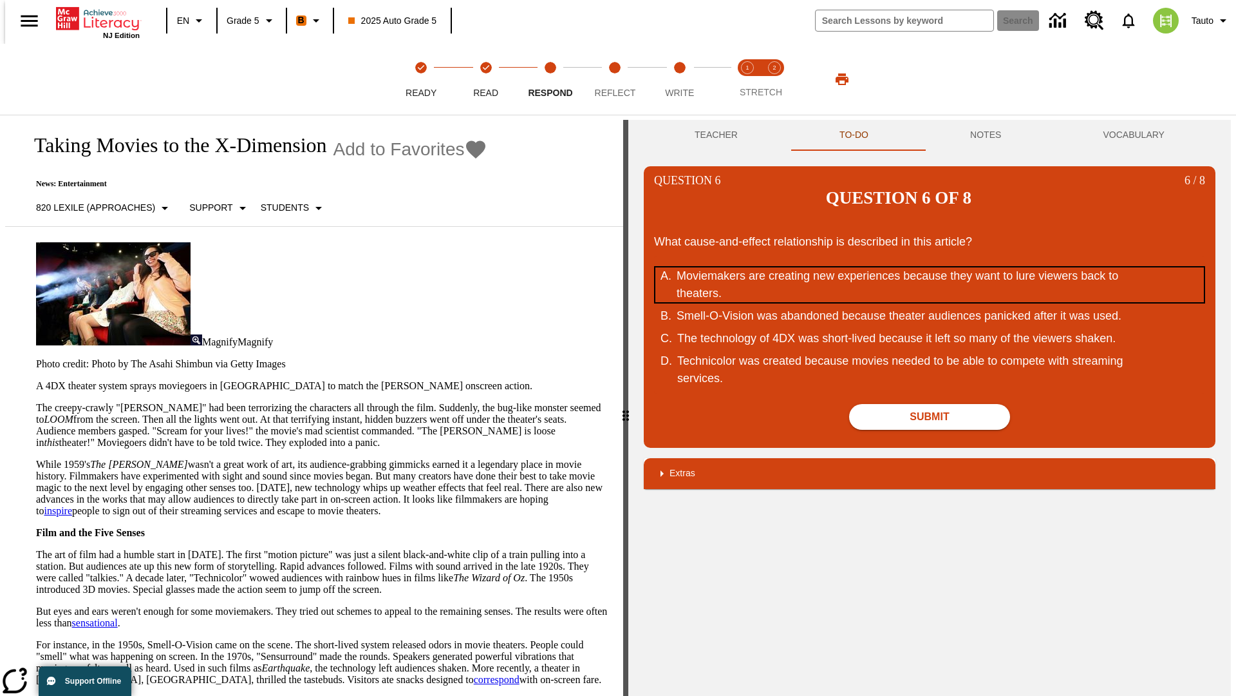
click at [930, 267] on div "Moviemakers are creating new experiences because they want to lure viewers back…" at bounding box center [921, 284] width 489 height 35
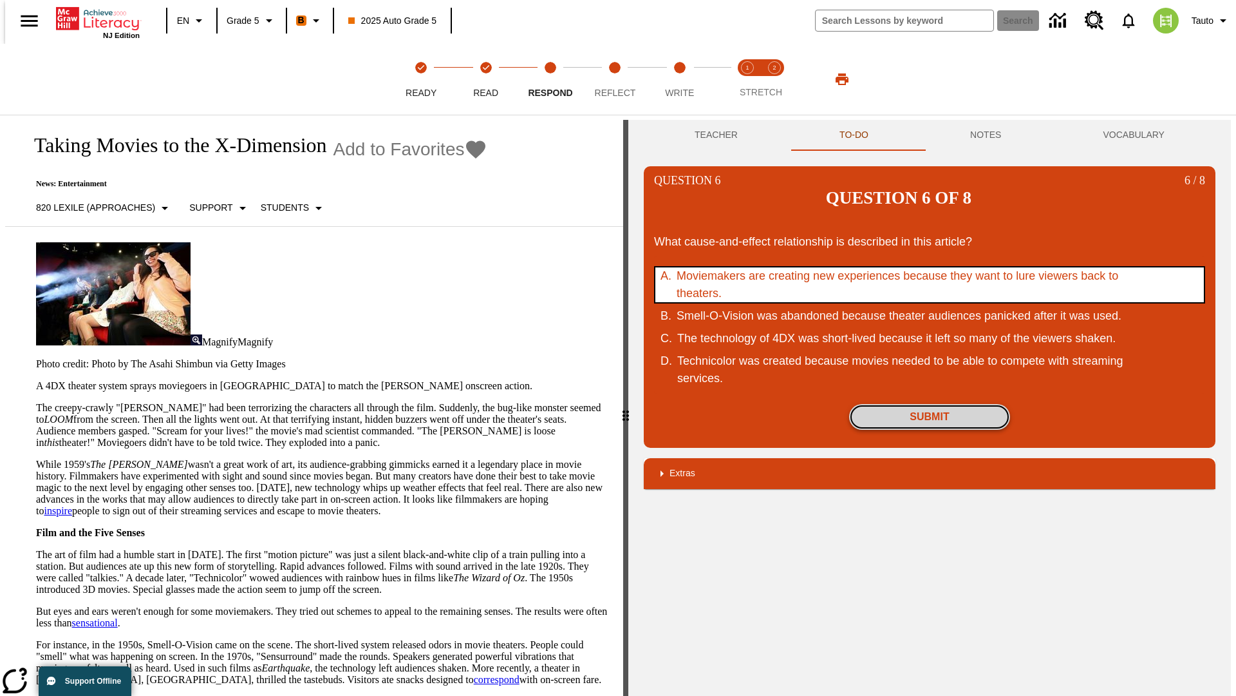
click at [930, 404] on button "Submit" at bounding box center [929, 417] width 161 height 26
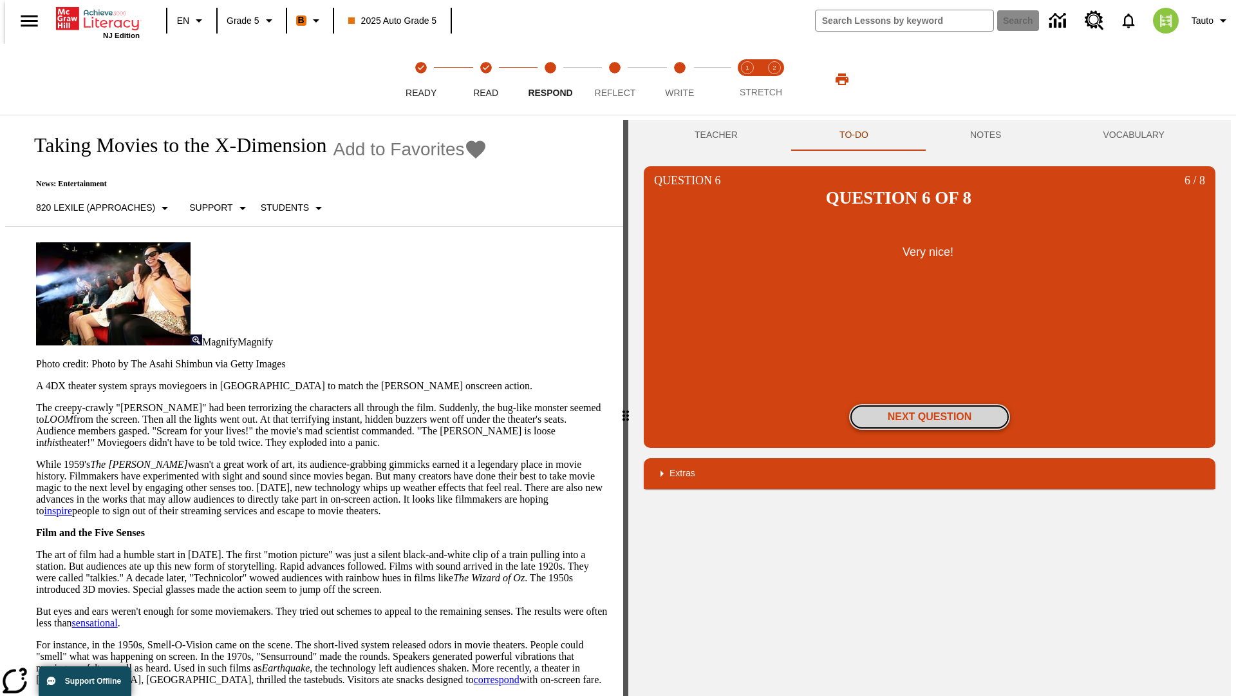
click at [930, 404] on button "Next Question" at bounding box center [929, 417] width 161 height 26
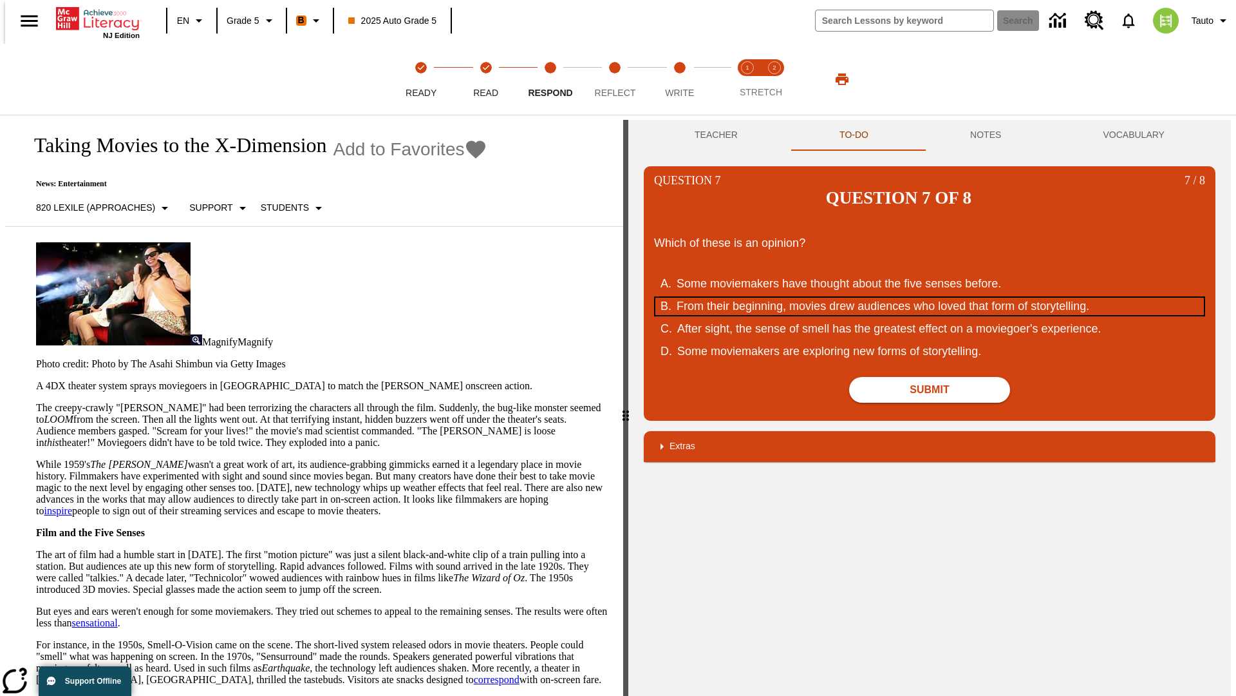
click at [930, 298] on div "From their beginning, movies drew audiences who loved that form of storytelling." at bounding box center [921, 306] width 489 height 17
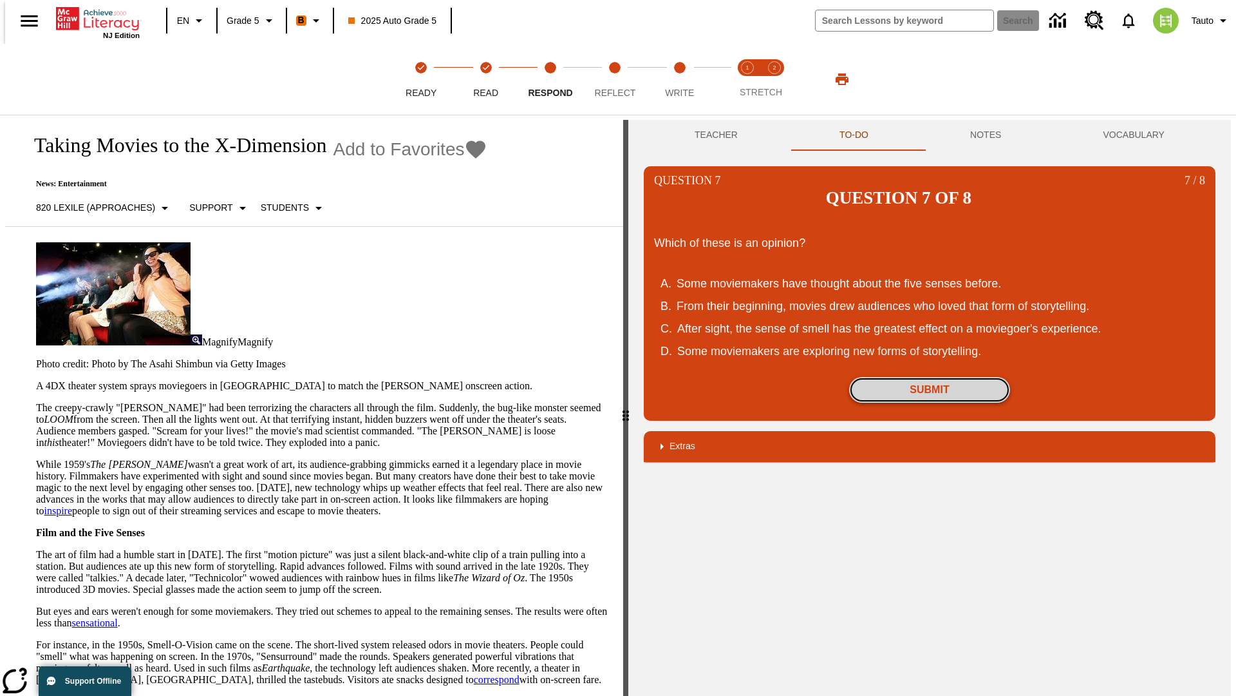
click at [930, 377] on button "Submit" at bounding box center [929, 390] width 161 height 26
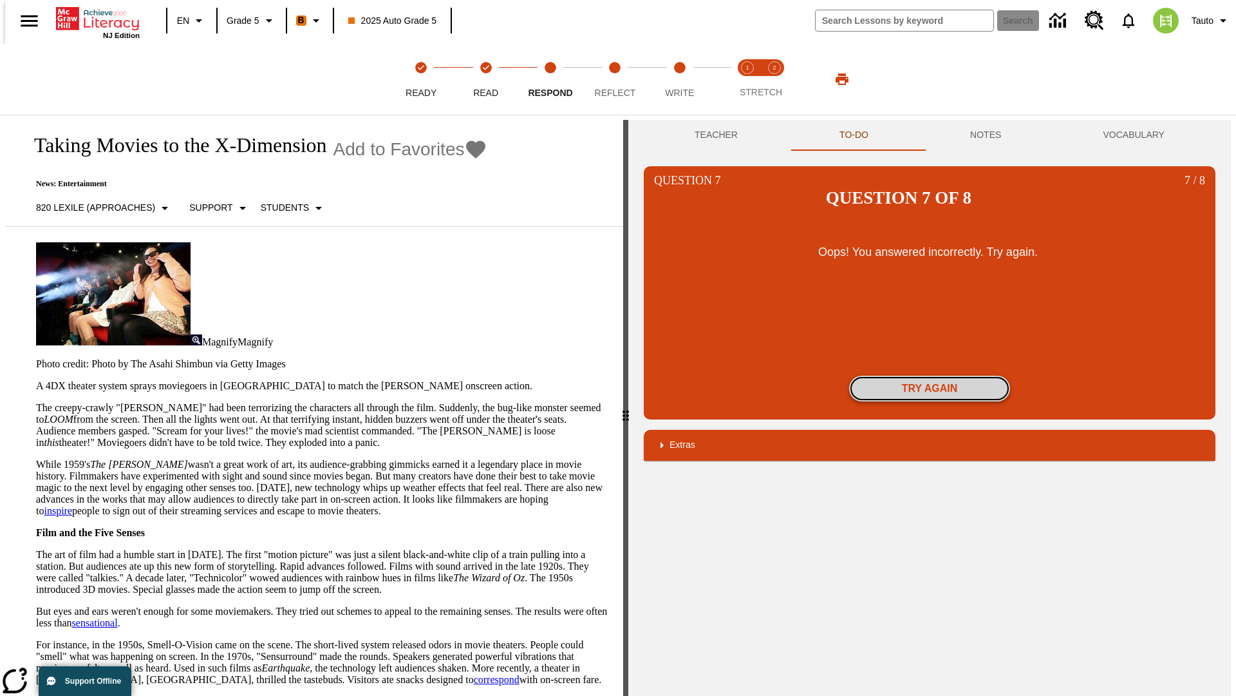
click at [930, 375] on button "Try again" at bounding box center [929, 388] width 161 height 26
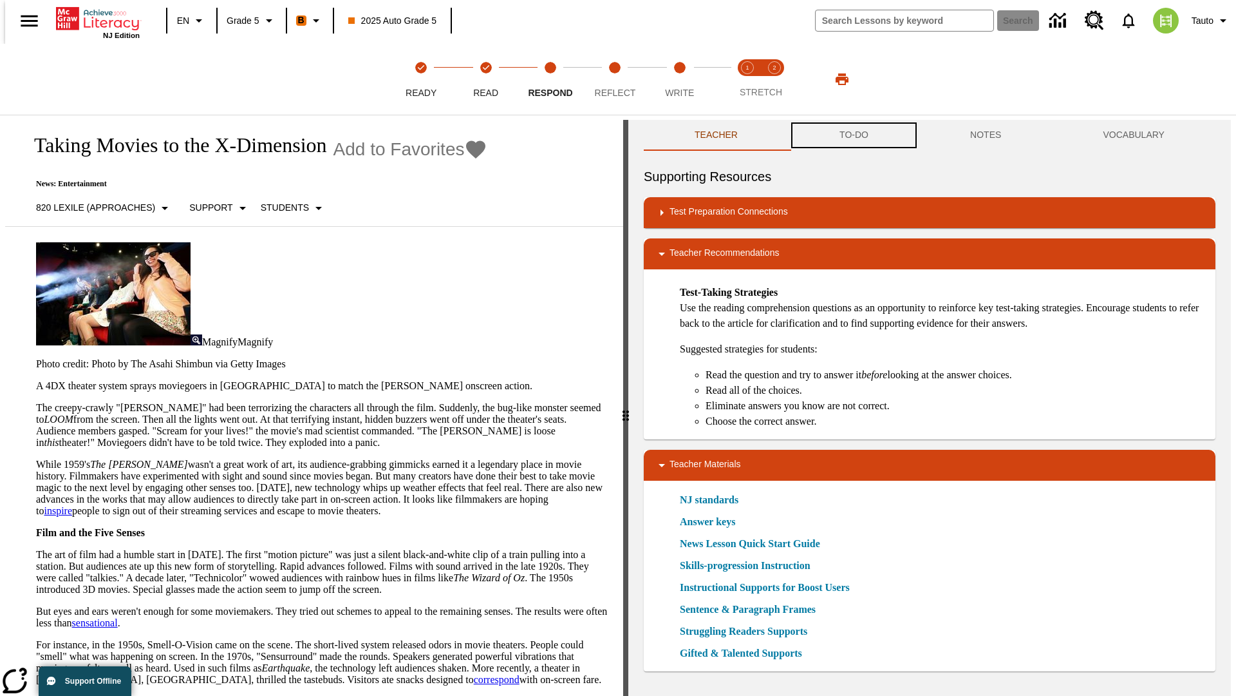
click at [853, 135] on button "TO-DO" at bounding box center [854, 135] width 131 height 31
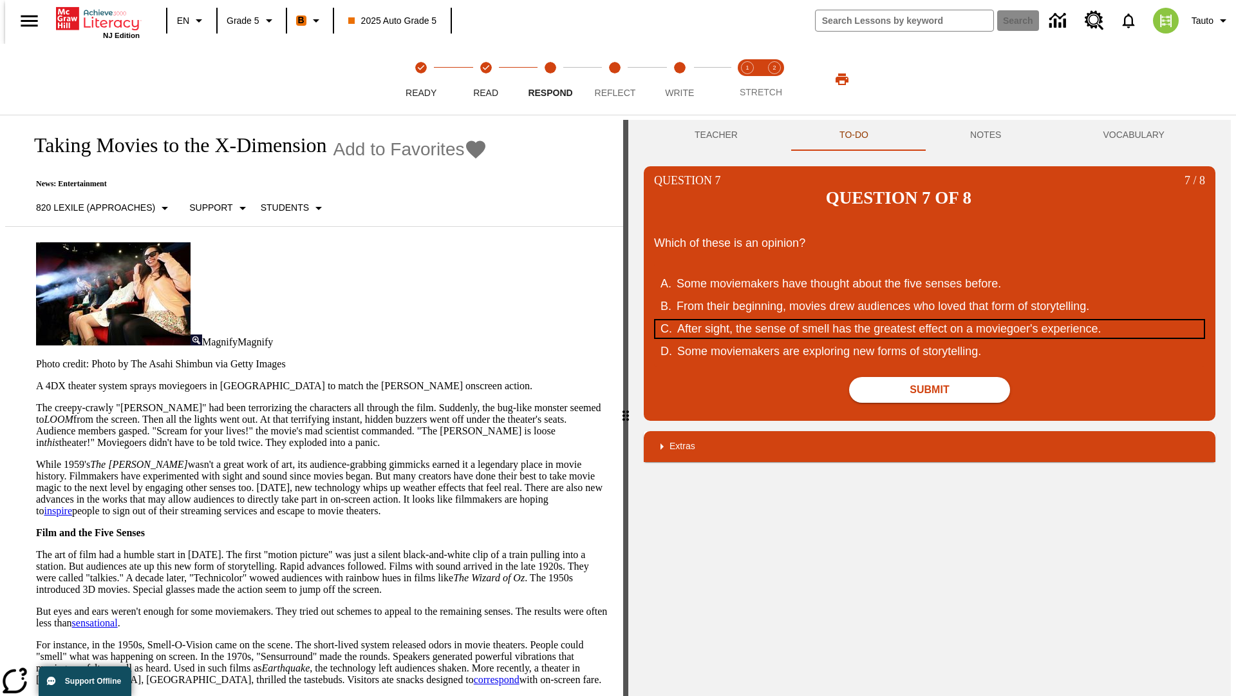
click at [930, 320] on div "After sight, the sense of smell has the greatest effect on a moviegoer's experi…" at bounding box center [921, 328] width 489 height 17
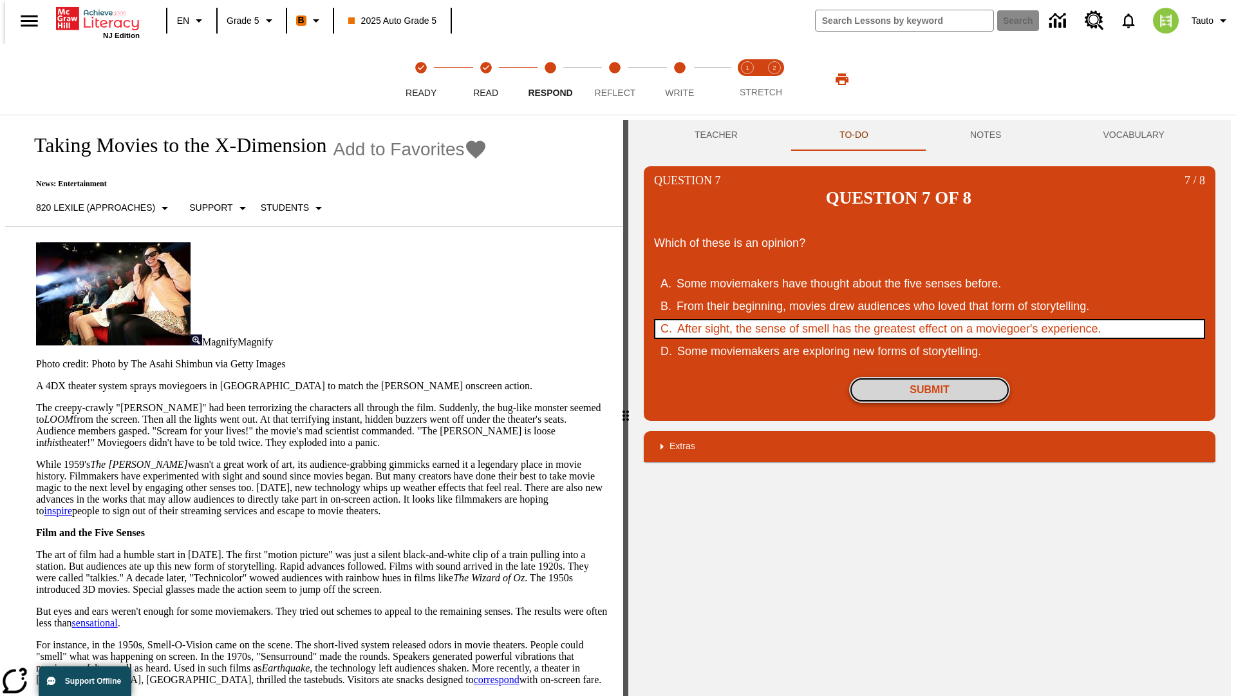
click at [930, 377] on button "Submit" at bounding box center [929, 390] width 161 height 26
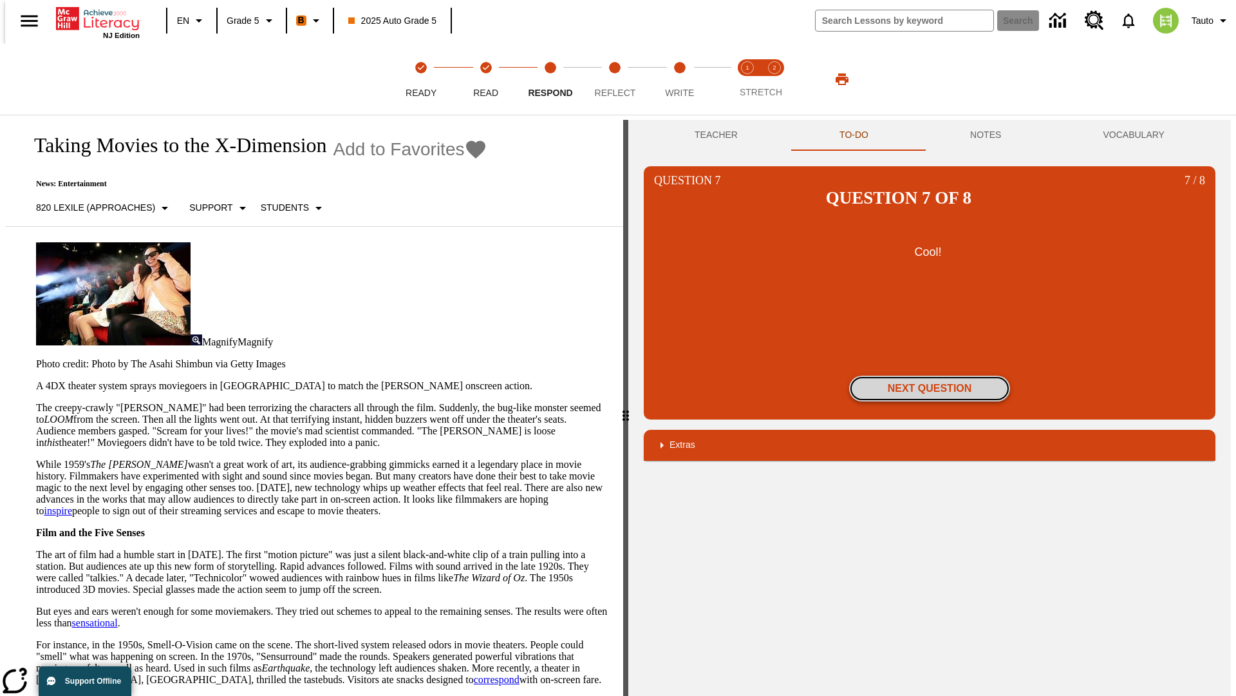
click at [930, 375] on button "Next Question" at bounding box center [929, 388] width 161 height 26
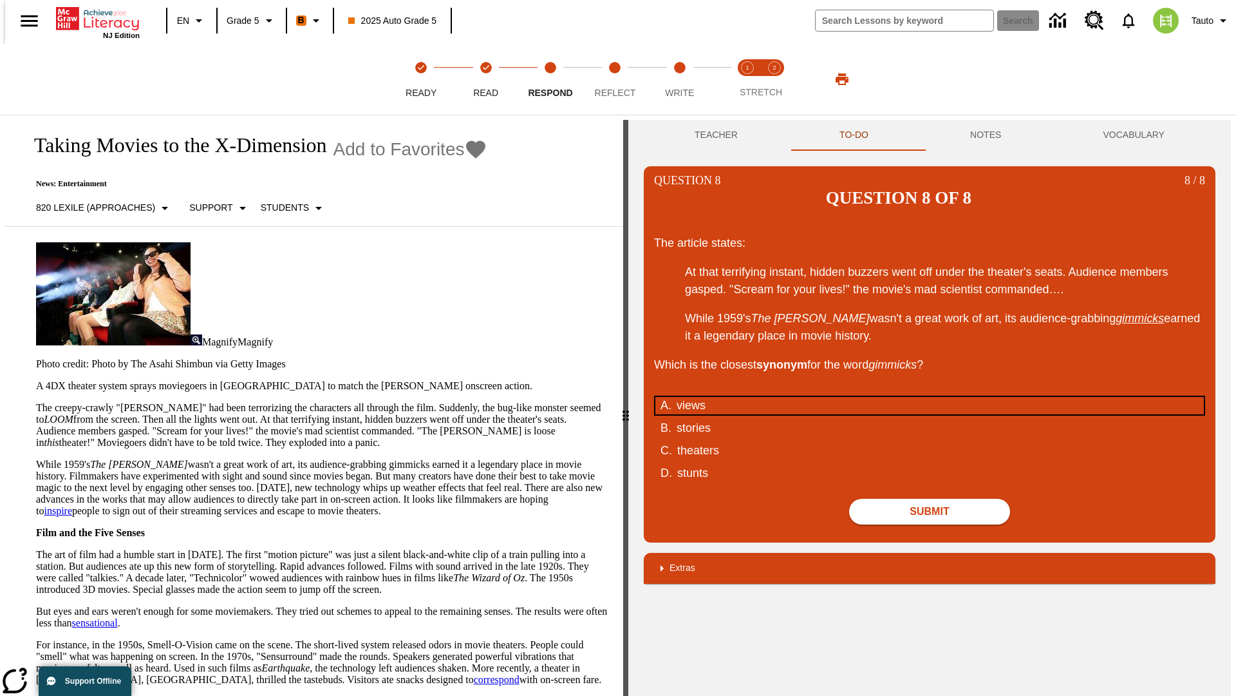
click at [930, 397] on div "views" at bounding box center [921, 405] width 489 height 17
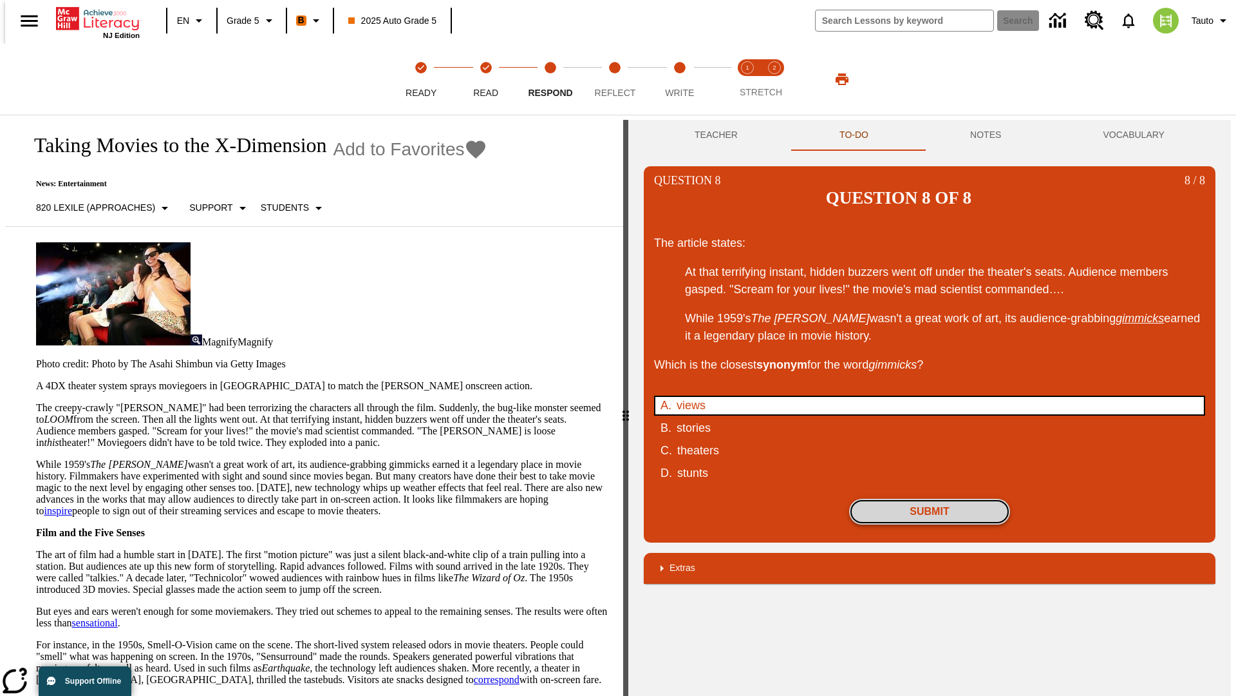
click at [930, 498] on button "Submit" at bounding box center [929, 511] width 161 height 26
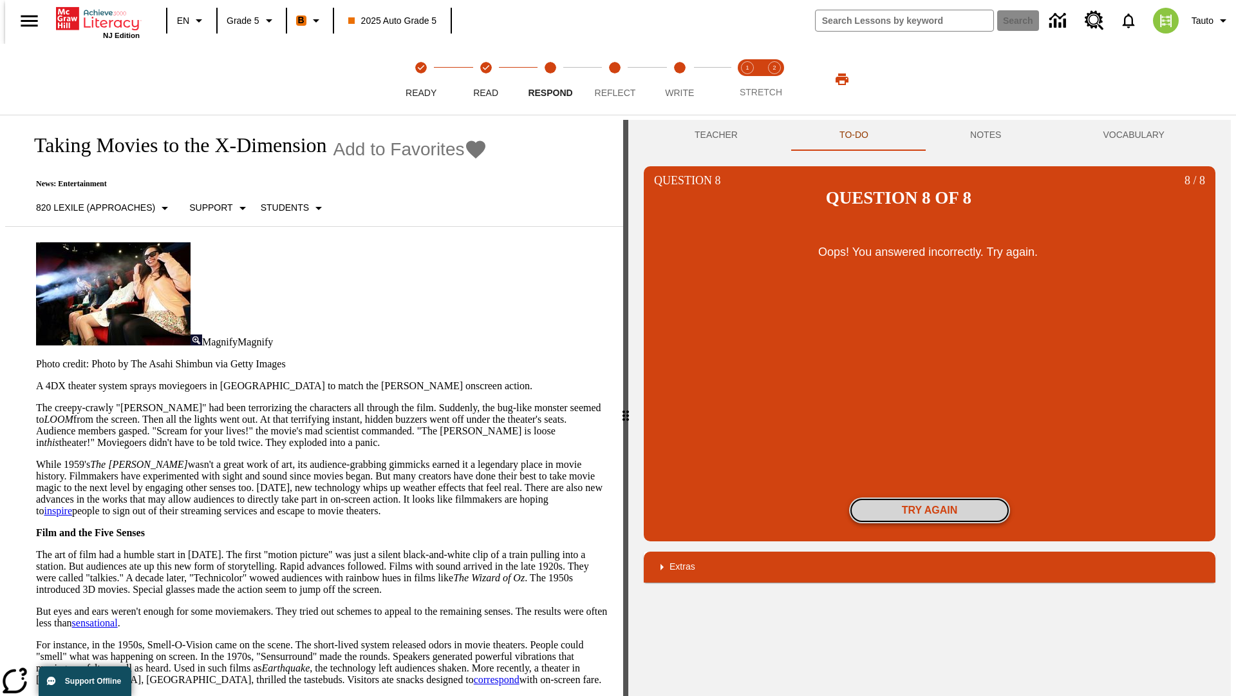
click at [930, 497] on button "Try again" at bounding box center [929, 510] width 161 height 26
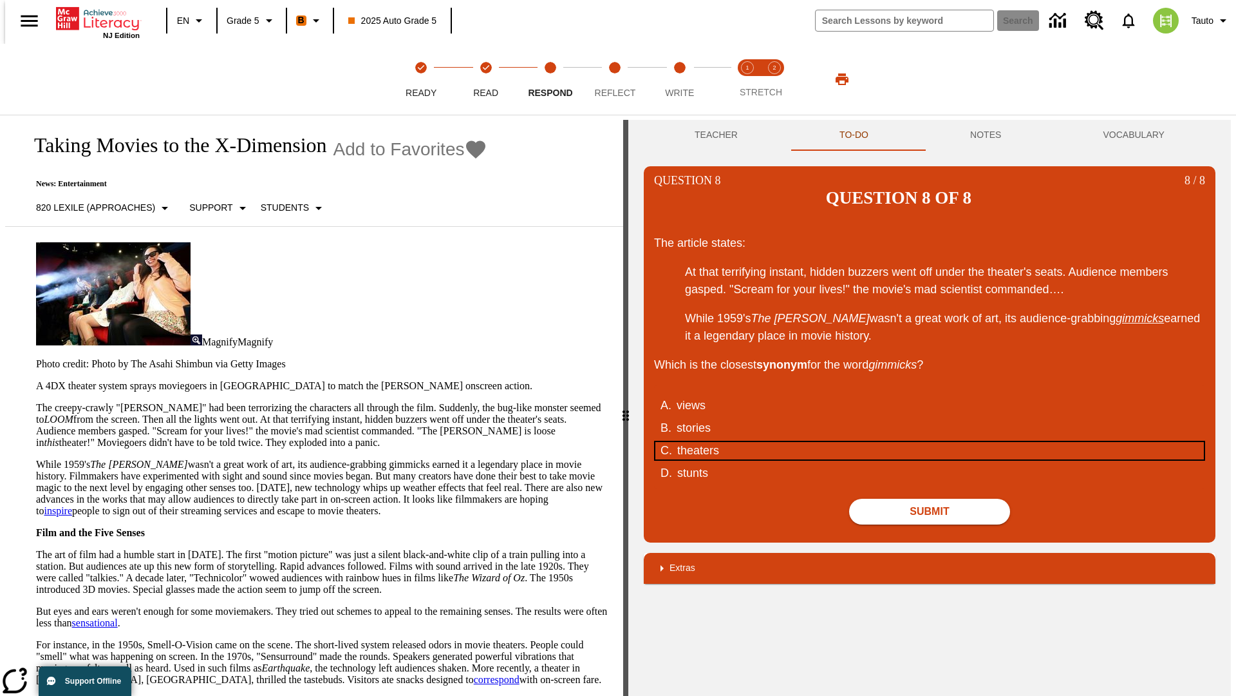
click at [930, 442] on div "theaters" at bounding box center [921, 450] width 489 height 17
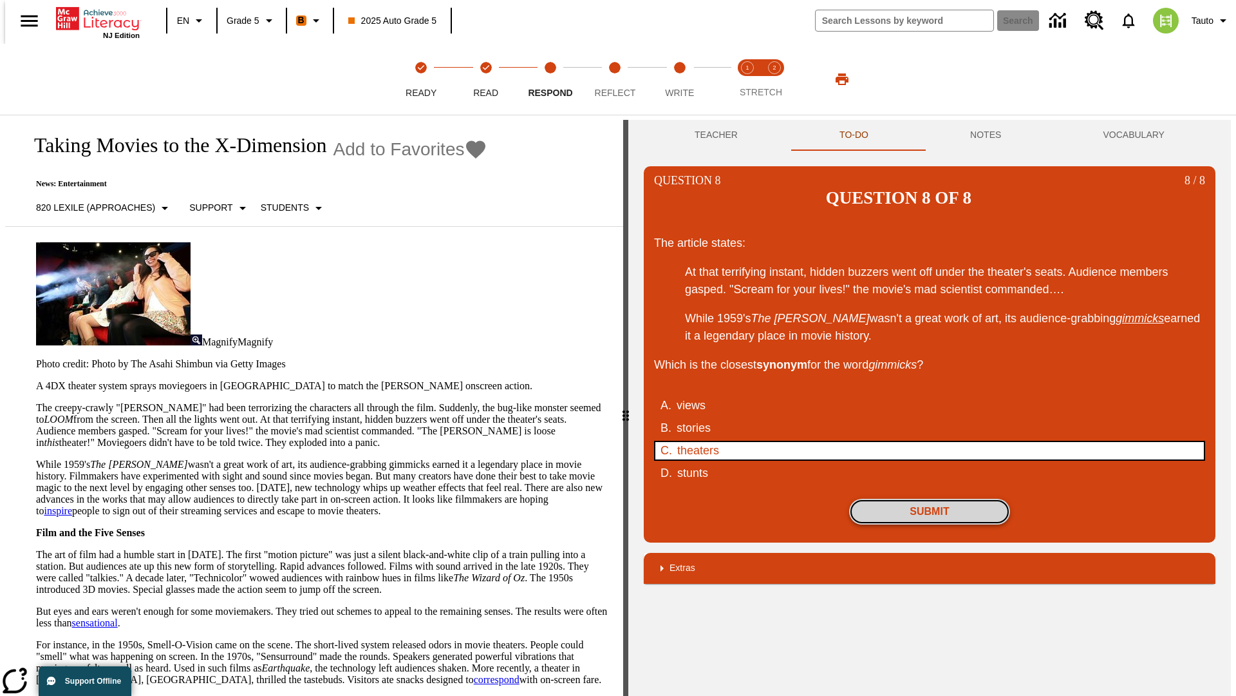
click at [930, 498] on button "Submit" at bounding box center [929, 511] width 161 height 26
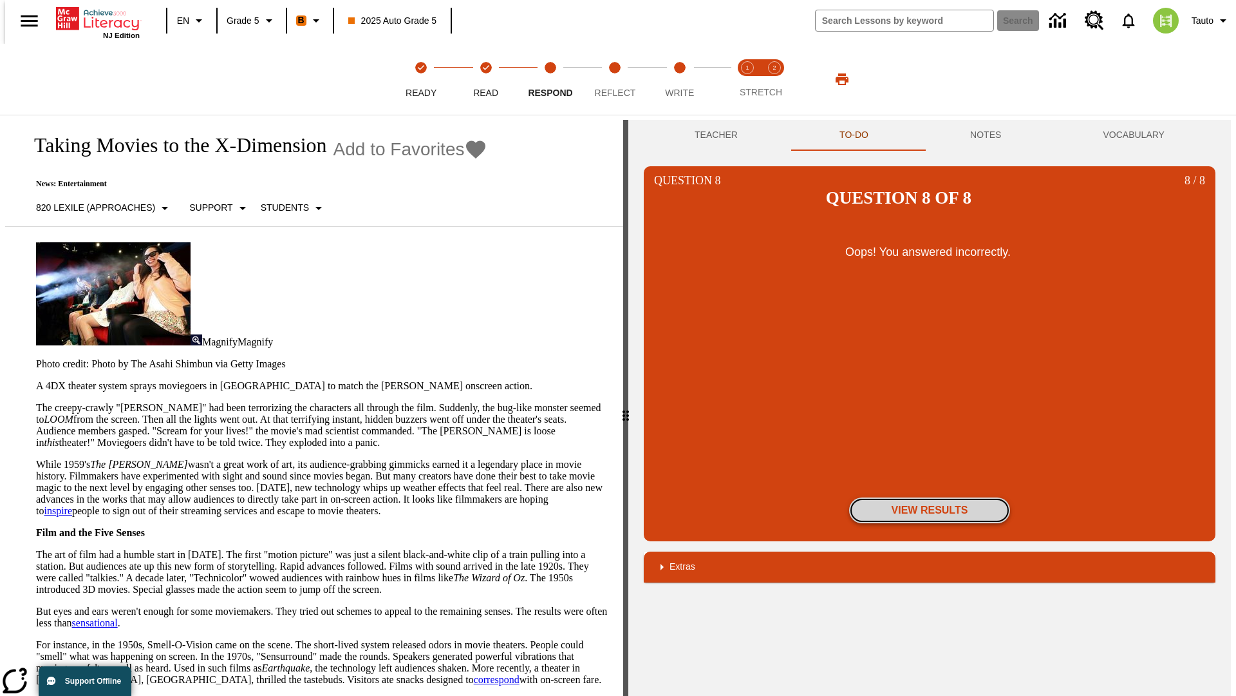
click at [930, 497] on button "View Results" at bounding box center [929, 510] width 161 height 26
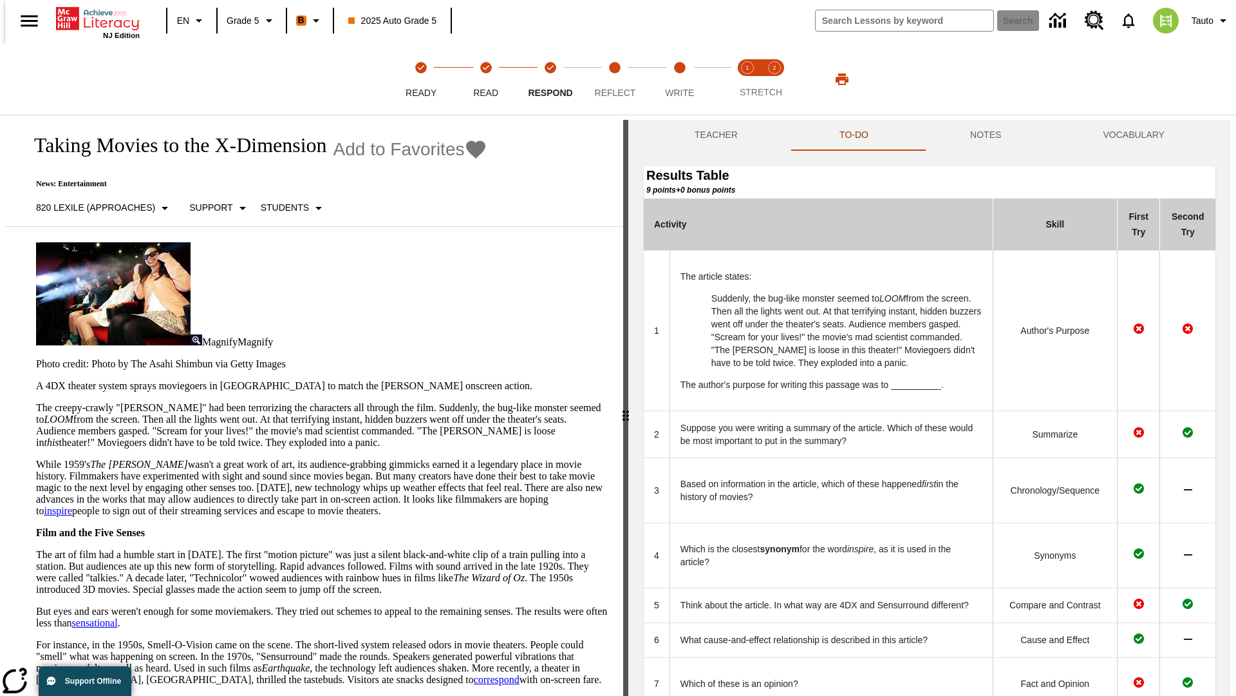
scroll to position [352, 0]
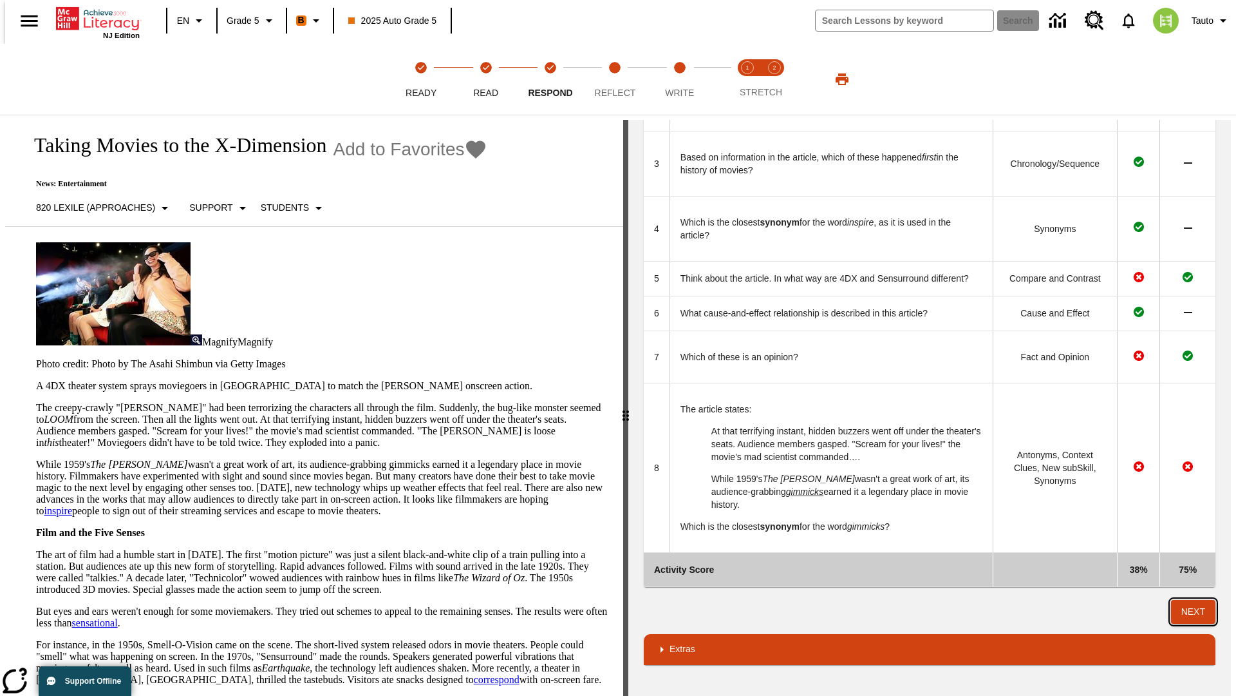
click at [1199, 611] on button "Next" at bounding box center [1193, 612] width 44 height 24
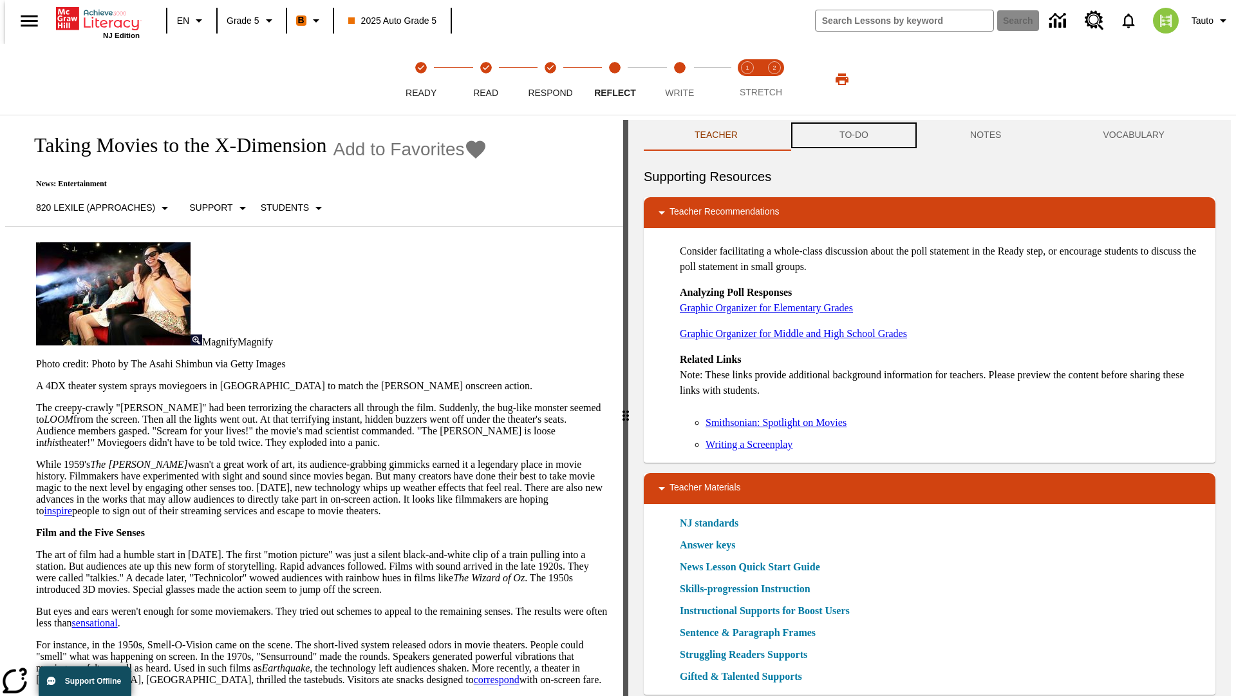
click at [853, 135] on button "TO-DO" at bounding box center [854, 135] width 131 height 31
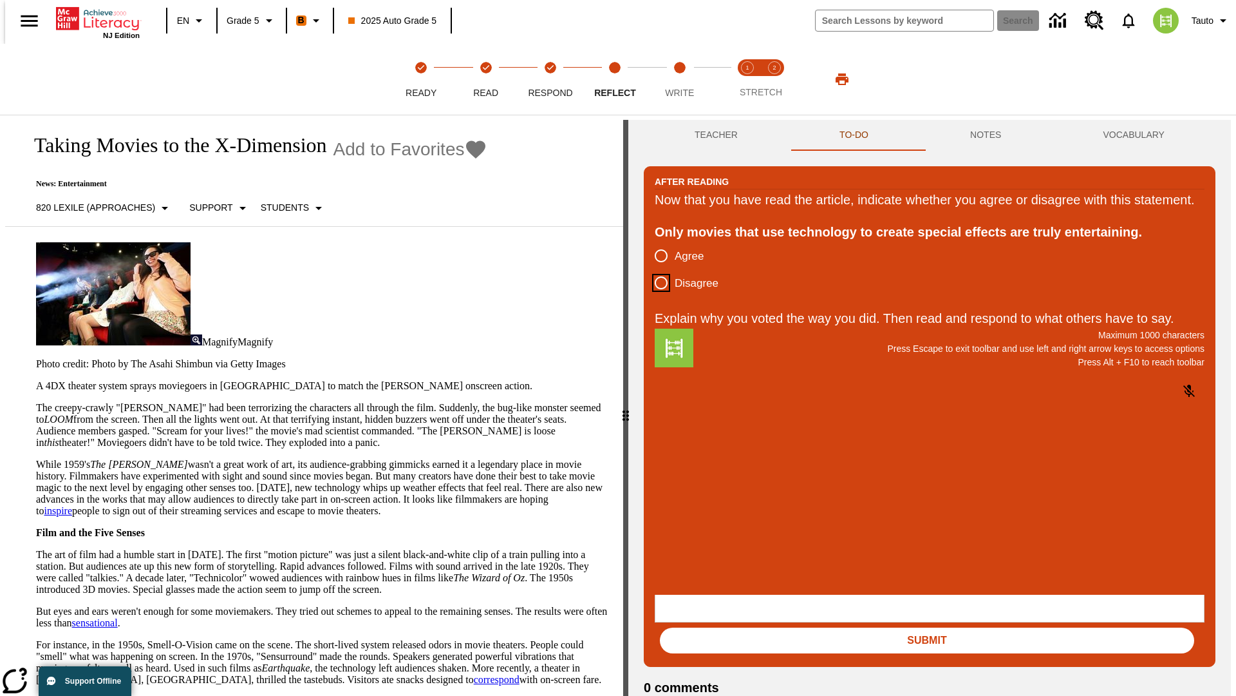
click at [656, 296] on input "Disagree" at bounding box center [661, 282] width 27 height 27
radio input "true"
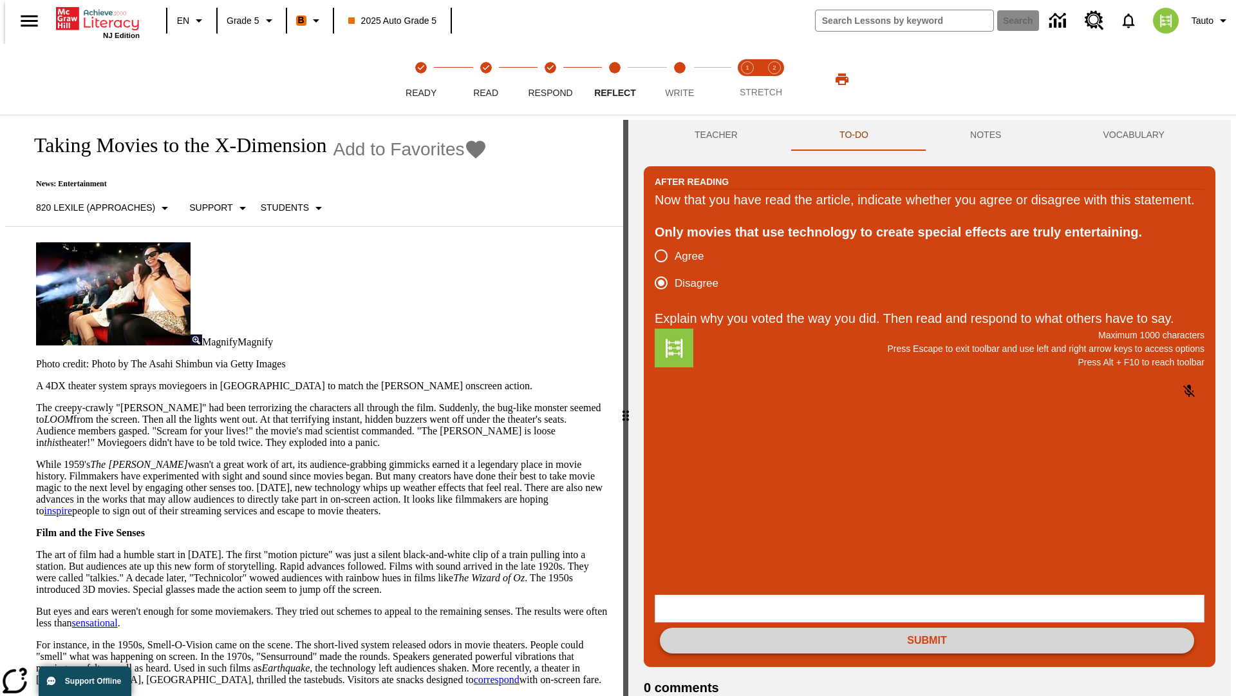
click at [927, 627] on button "Submit" at bounding box center [927, 640] width 535 height 26
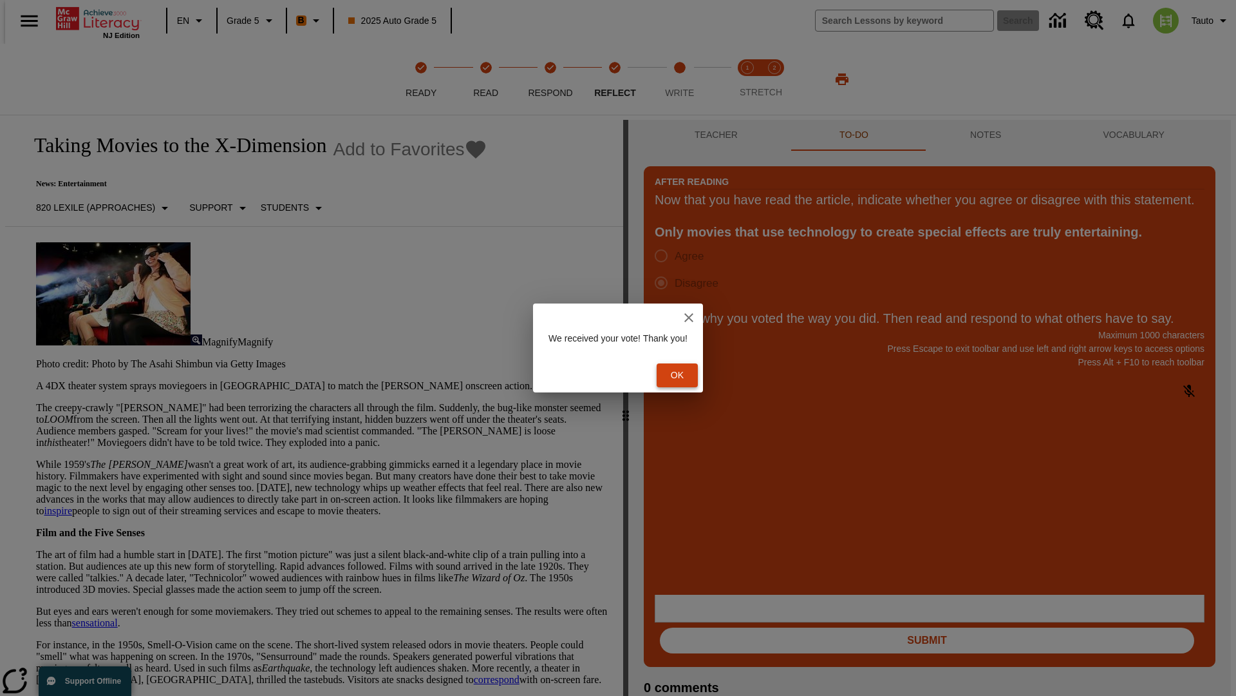
click at [684, 375] on button "Ok" at bounding box center [677, 375] width 41 height 24
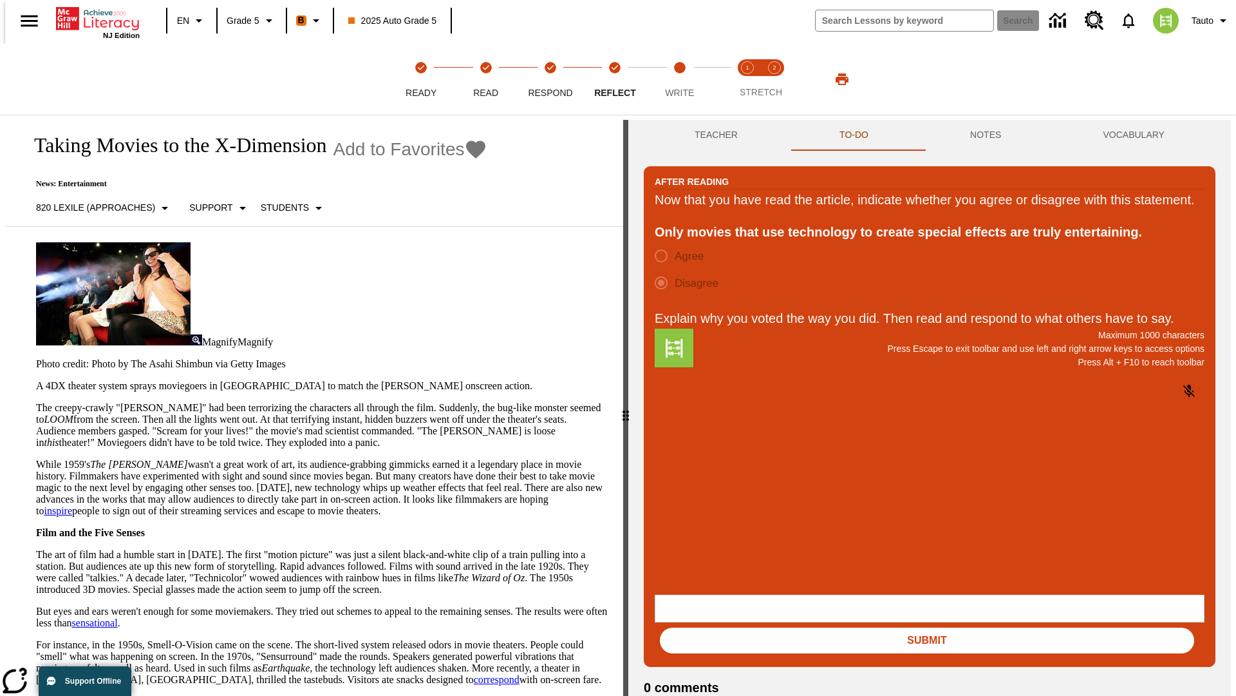
scroll to position [20, 0]
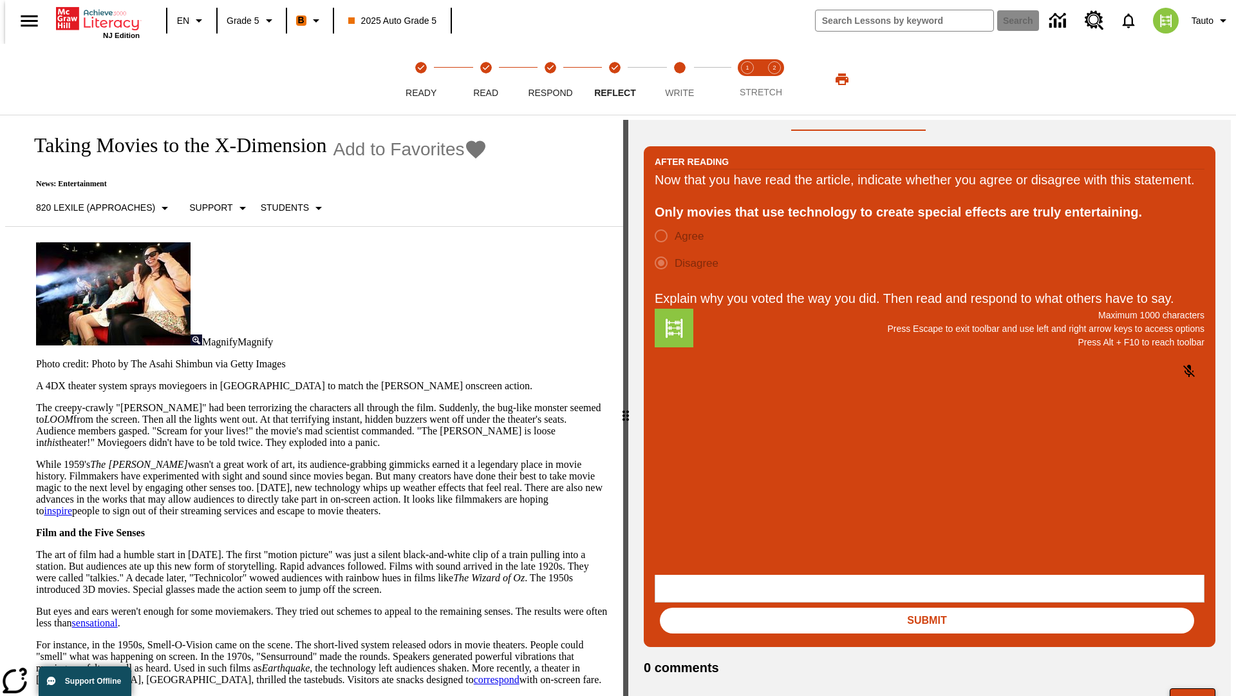
click at [1198, 688] on button "Next" at bounding box center [1193, 700] width 46 height 24
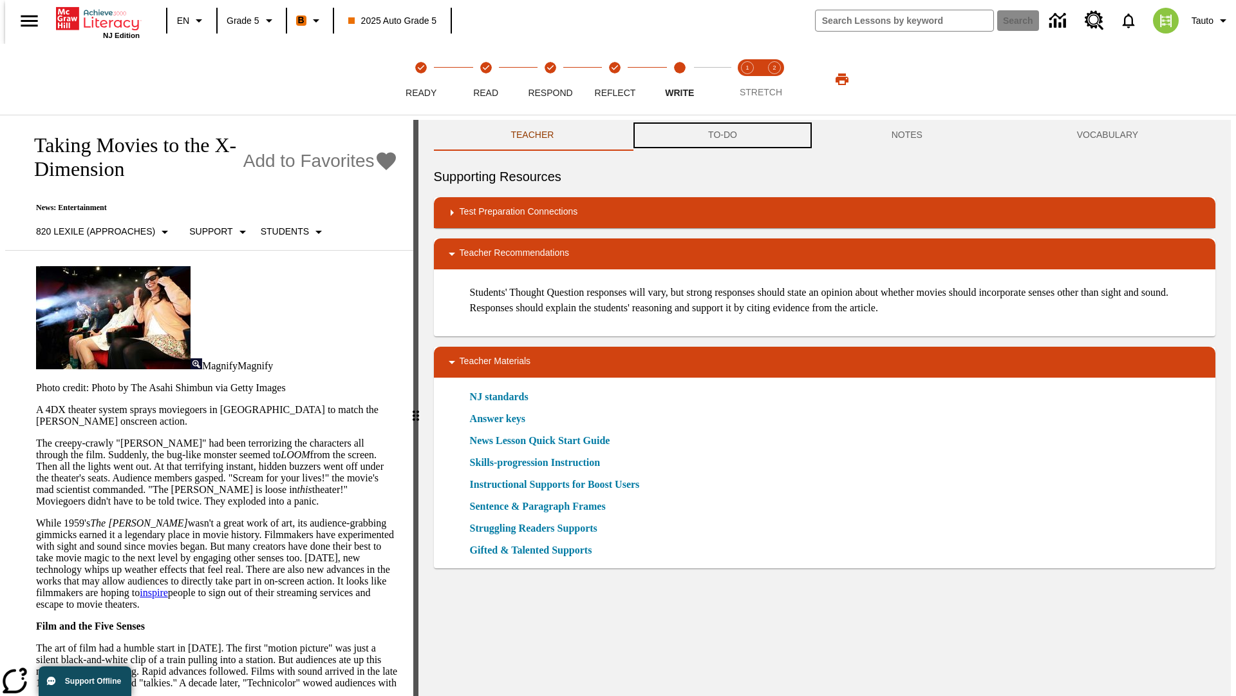
scroll to position [1, 0]
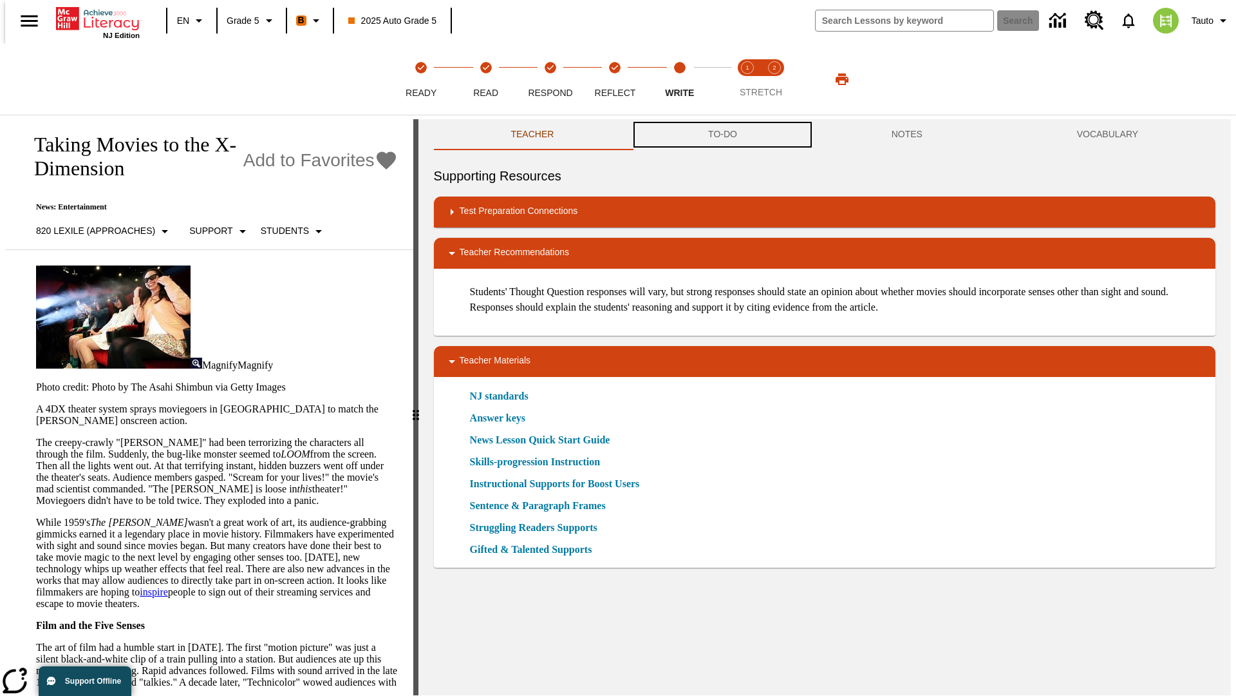
click at [722, 135] on button "TO-DO" at bounding box center [723, 134] width 184 height 31
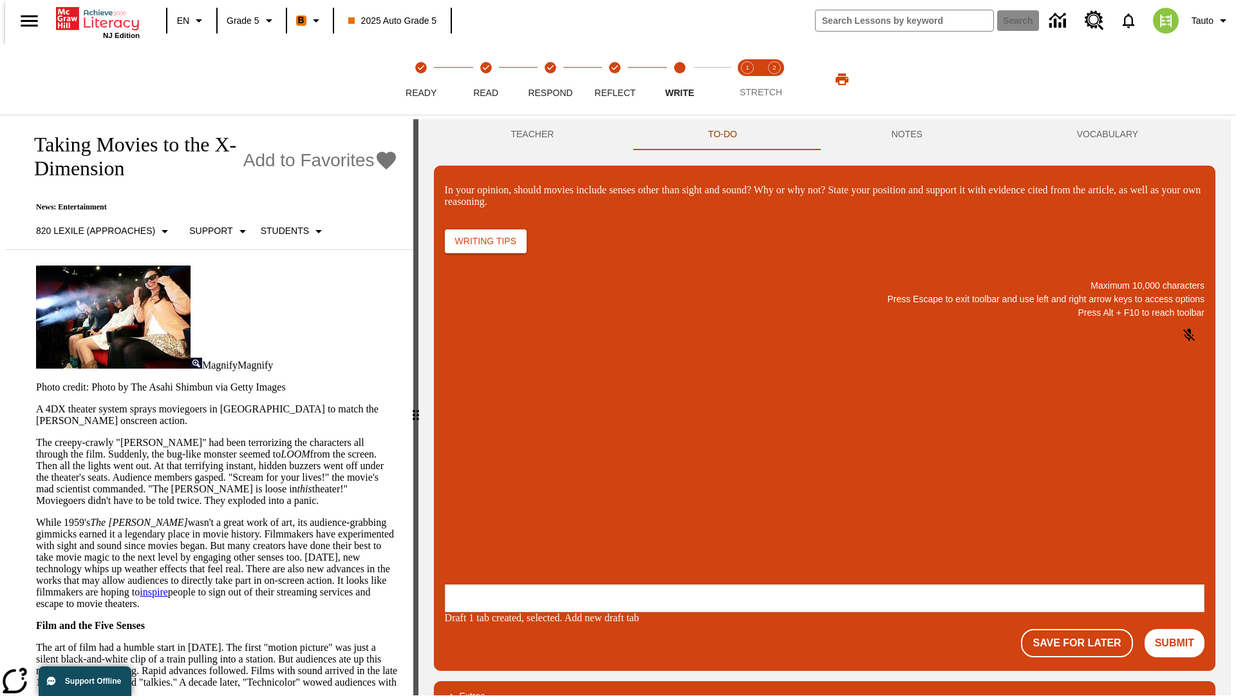
scroll to position [0, 0]
click at [632, 502] on p "\a\9In your opinion, should movies include senses other than sight and sound? W…" at bounding box center [541, 501] width 183 height 12
click at [1180, 629] on button "Submit" at bounding box center [1175, 643] width 60 height 28
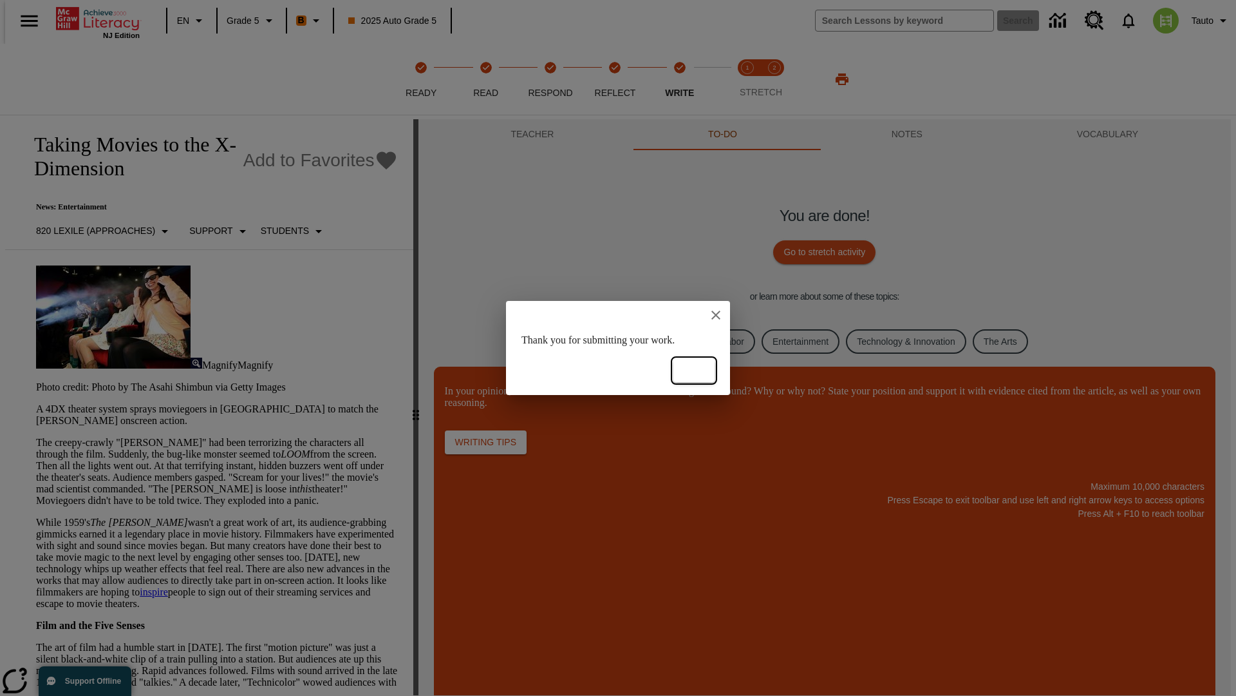
click at [694, 370] on button "Ok" at bounding box center [694, 371] width 41 height 24
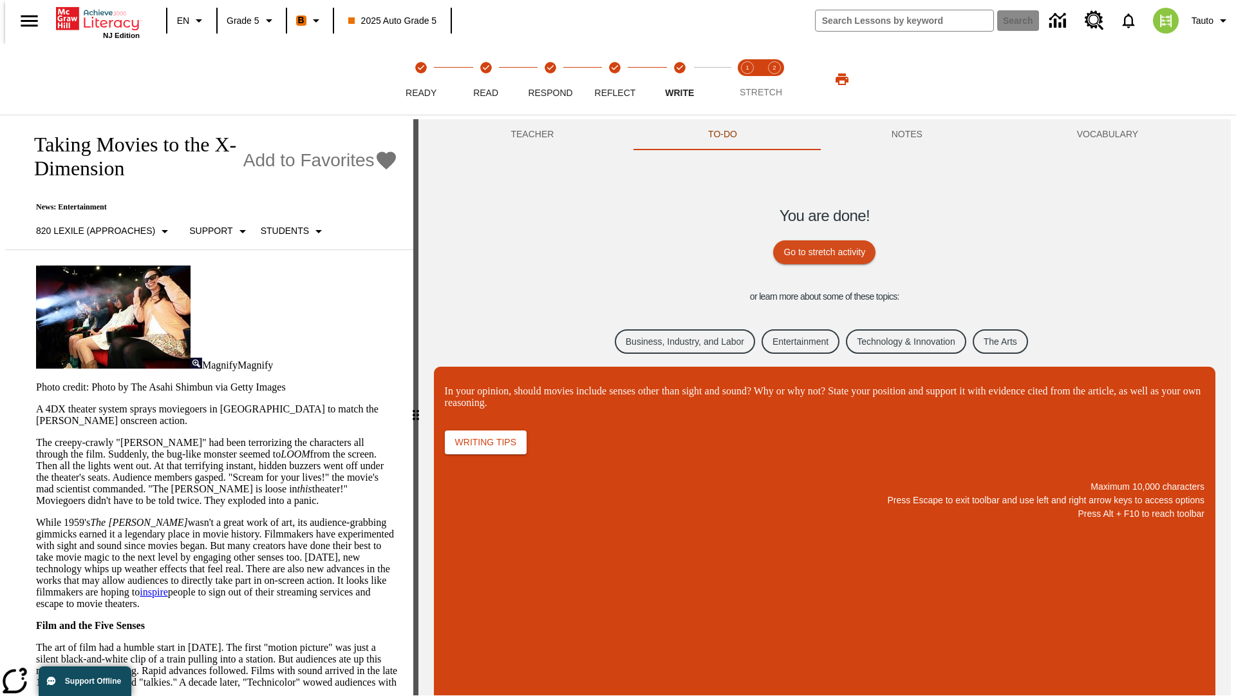
click at [675, 341] on link "Business, Industry, and Labor" at bounding box center [685, 341] width 140 height 25
